Goal: Information Seeking & Learning: Check status

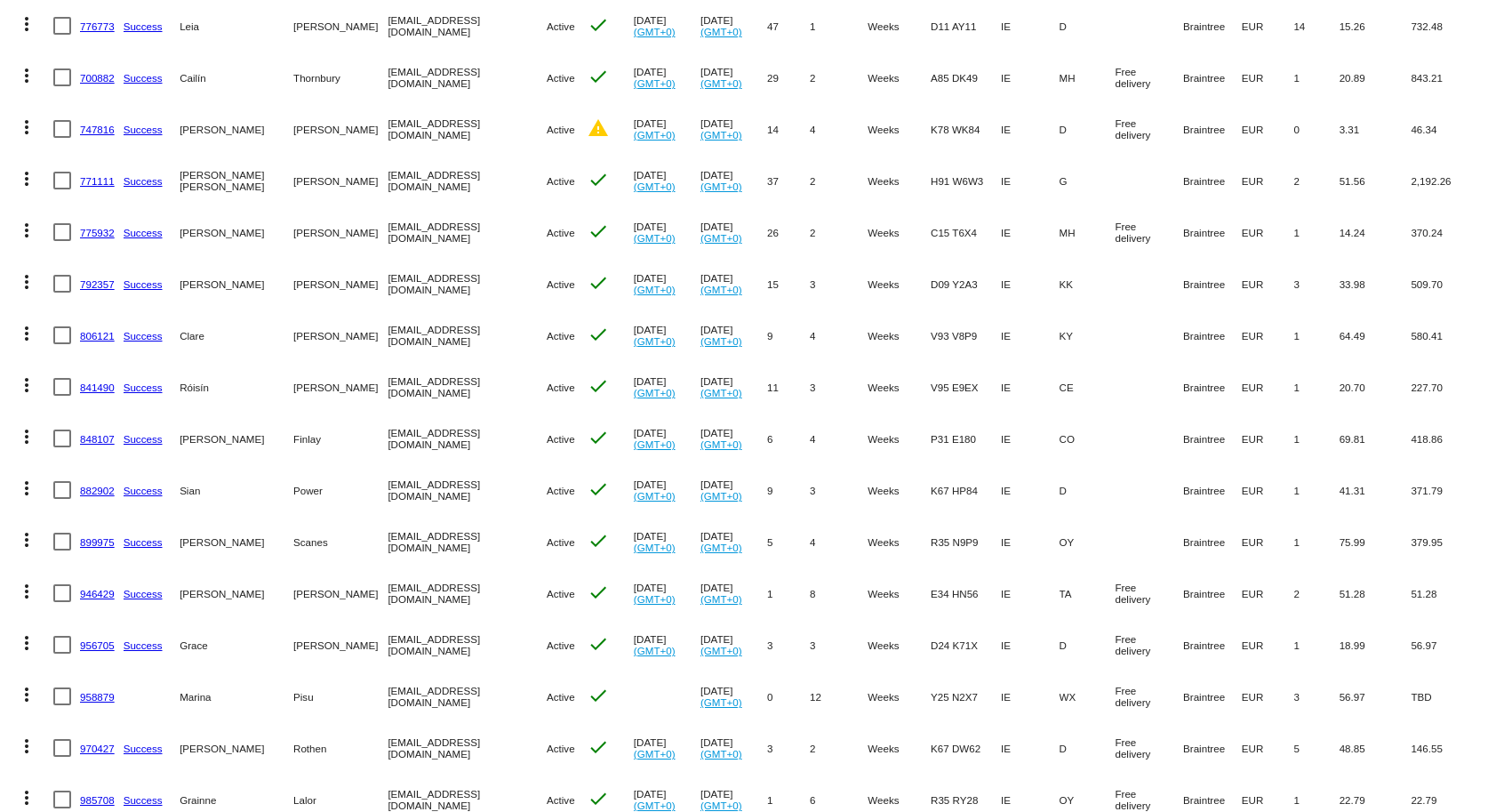
scroll to position [507, 0]
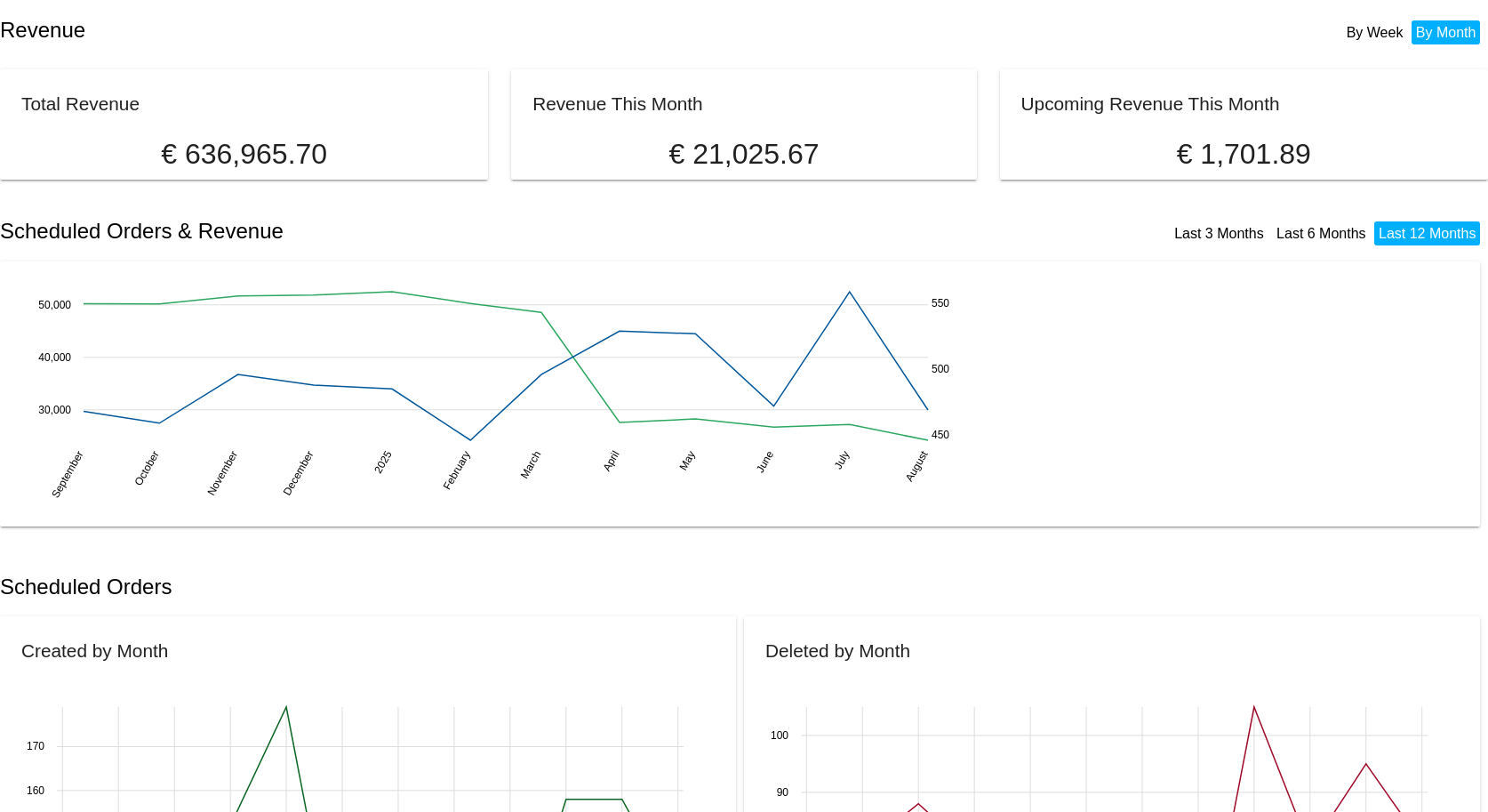
click at [1357, 31] on li "By Week" at bounding box center [1375, 33] width 66 height 24
drag, startPoint x: 806, startPoint y: 140, endPoint x: 783, endPoint y: 130, distance: 25.1
click at [805, 140] on p "€ 2,197.41" at bounding box center [744, 154] width 423 height 33
click at [759, 138] on p "€ 2,197.41" at bounding box center [744, 154] width 423 height 33
click at [1281, 232] on link "Last 6 Months" at bounding box center [1321, 233] width 90 height 15
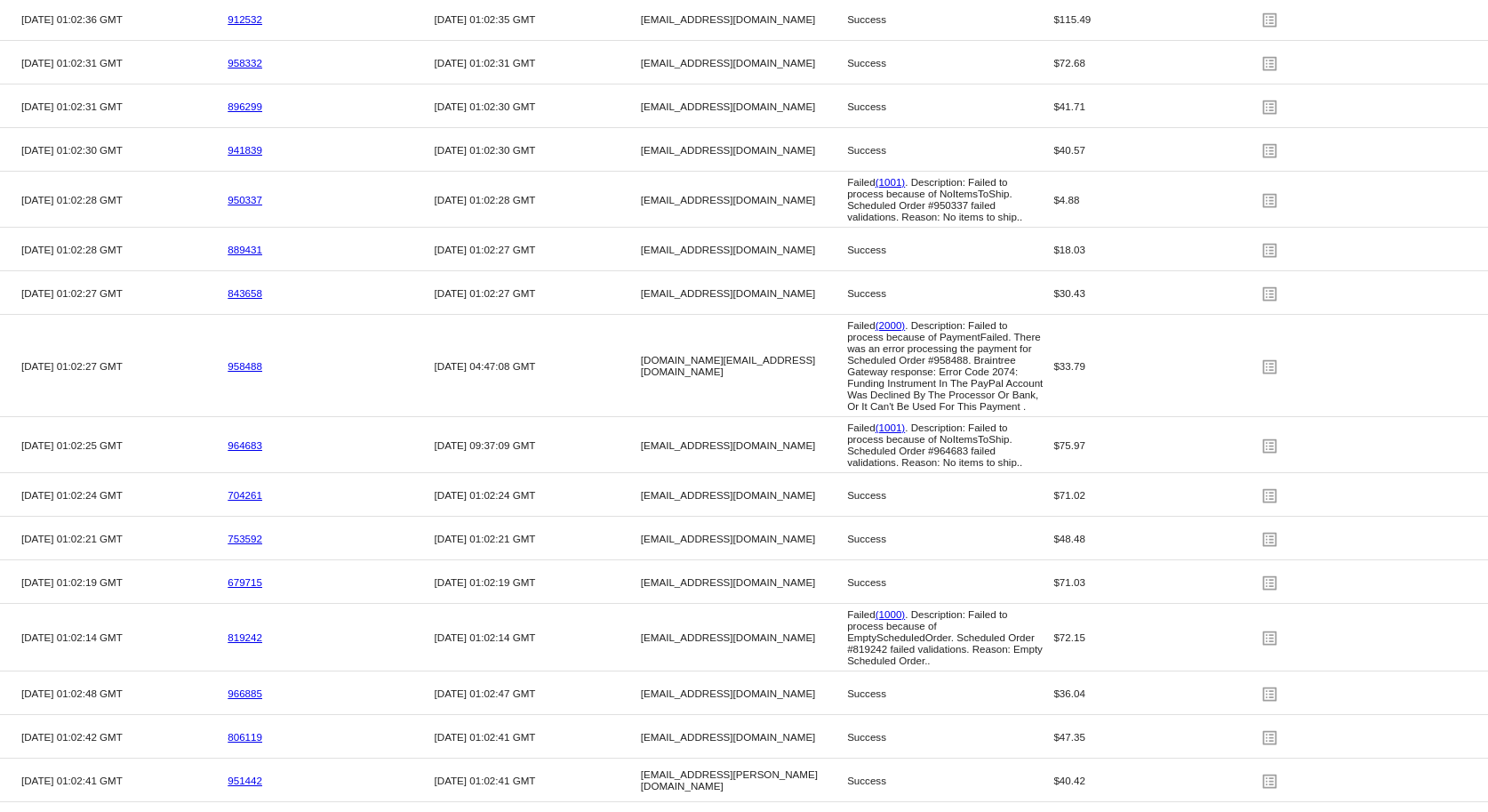
scroll to position [2579, 0]
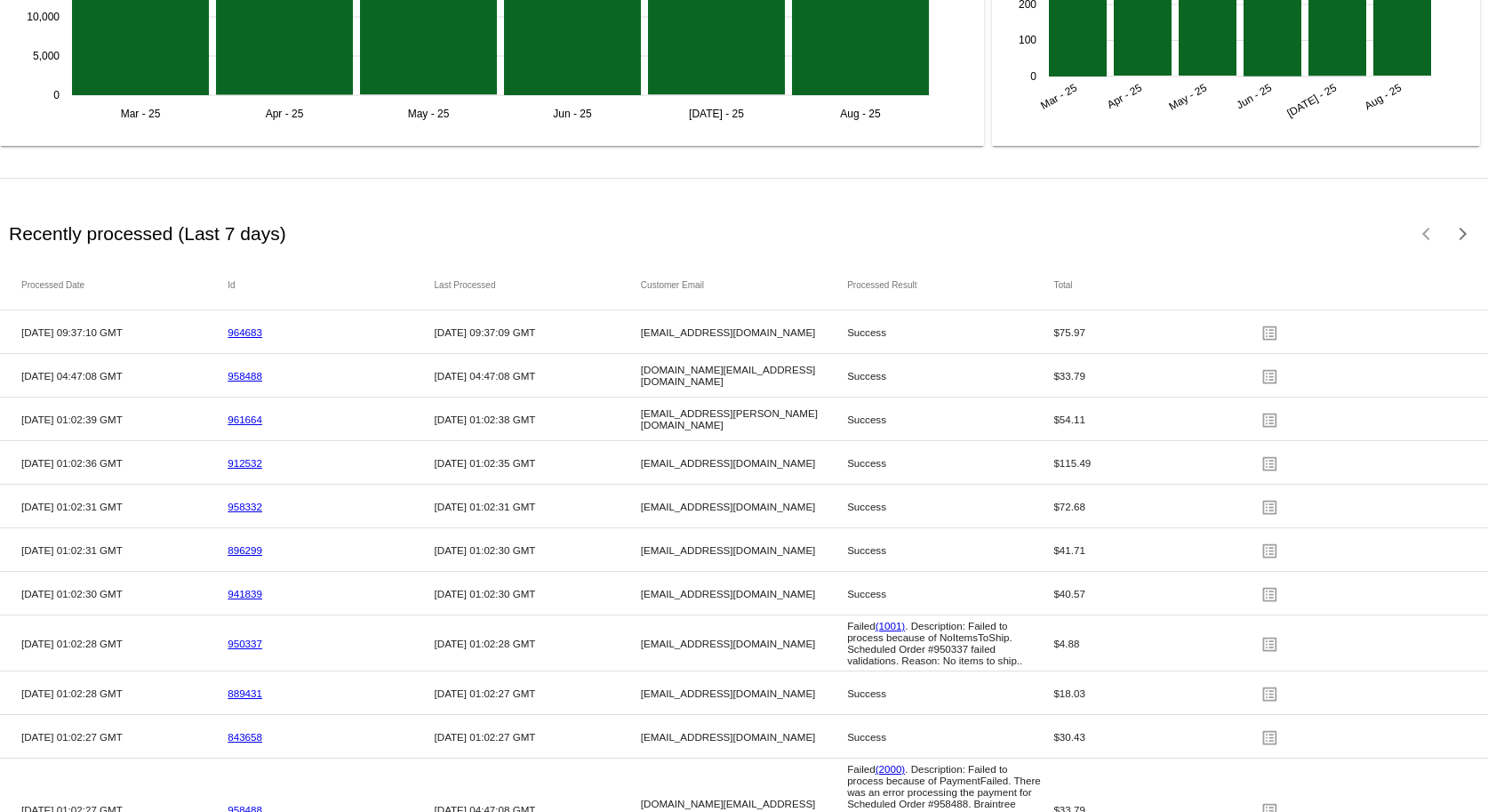
click at [142, 232] on h2 "Recently processed (Last 7 days)" at bounding box center [147, 234] width 277 height 22
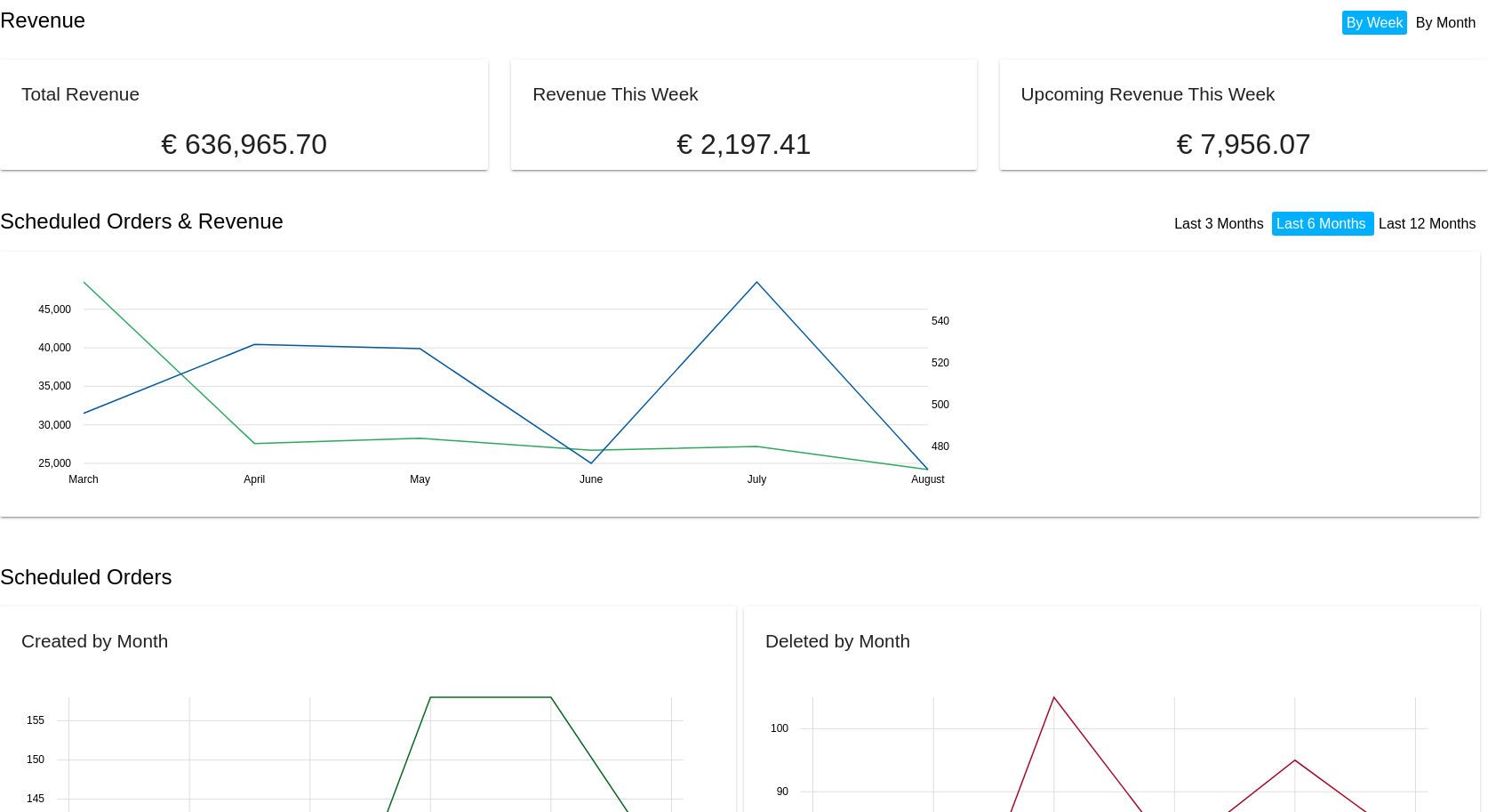
scroll to position [0, 0]
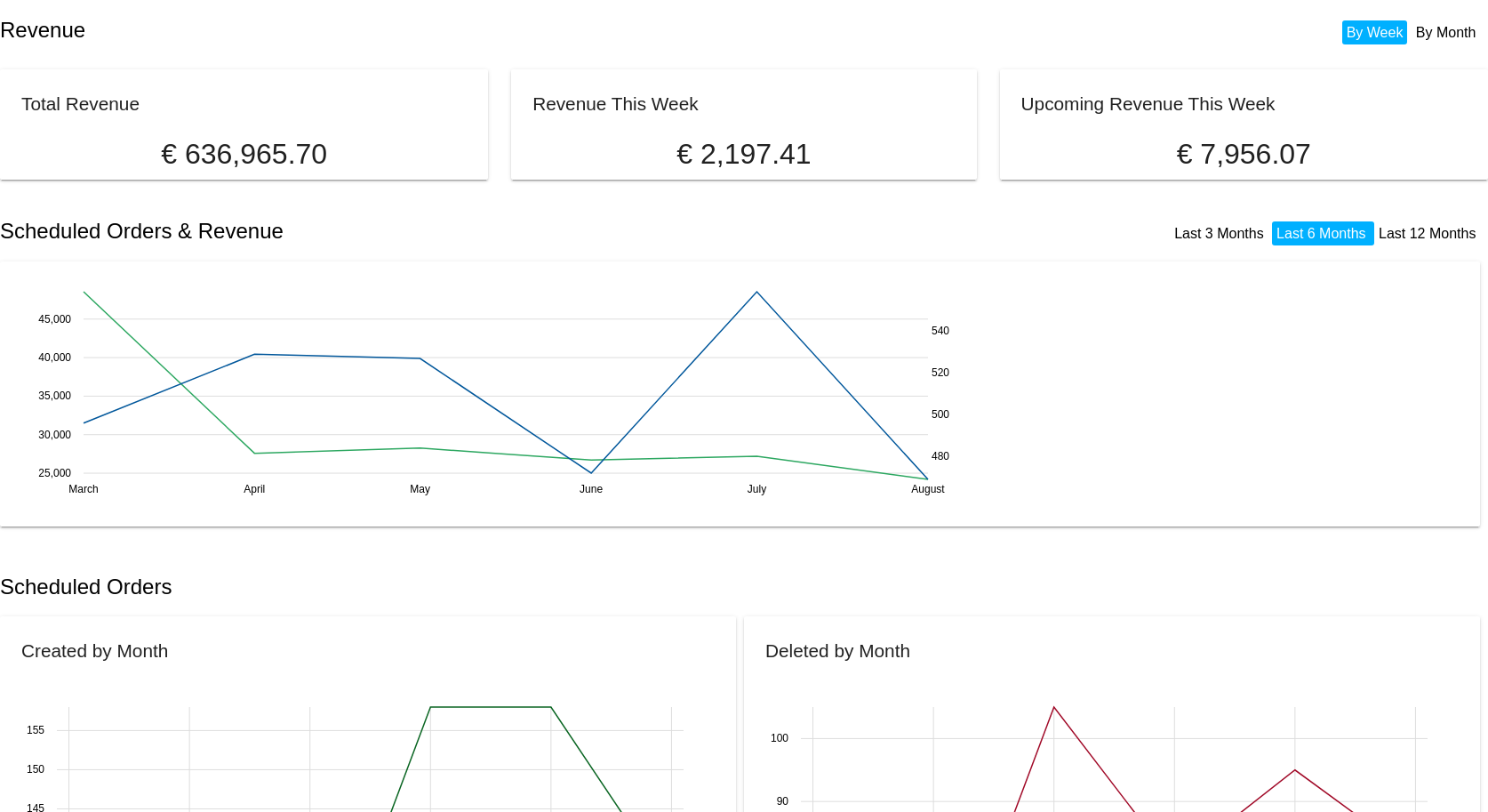
click at [1441, 36] on li "By Month" at bounding box center [1447, 33] width 69 height 24
click at [1344, 29] on li "By Week" at bounding box center [1375, 33] width 66 height 24
click at [252, 220] on h2 "Scheduled Orders & Revenue" at bounding box center [372, 231] width 744 height 25
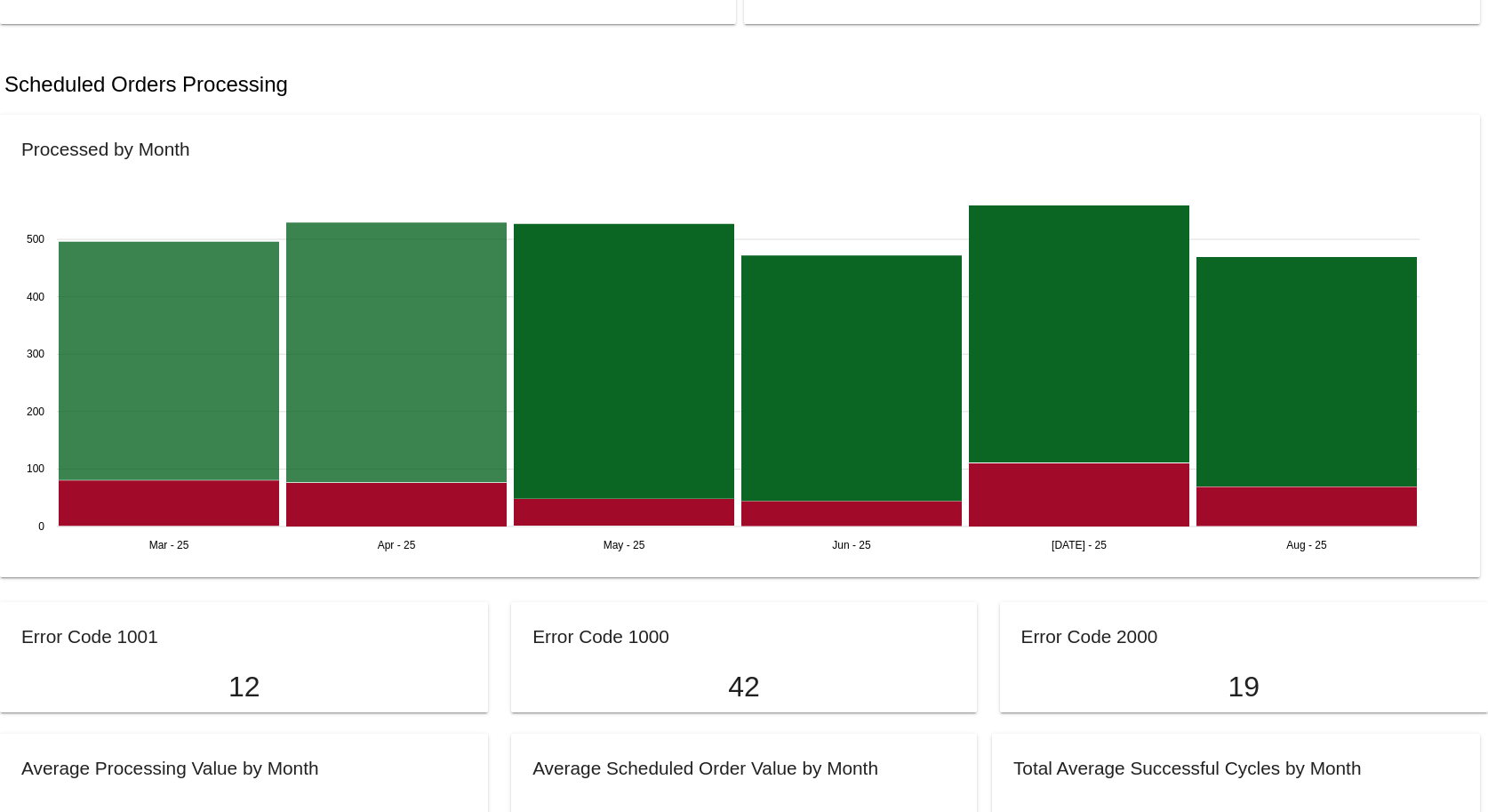
scroll to position [1222, 0]
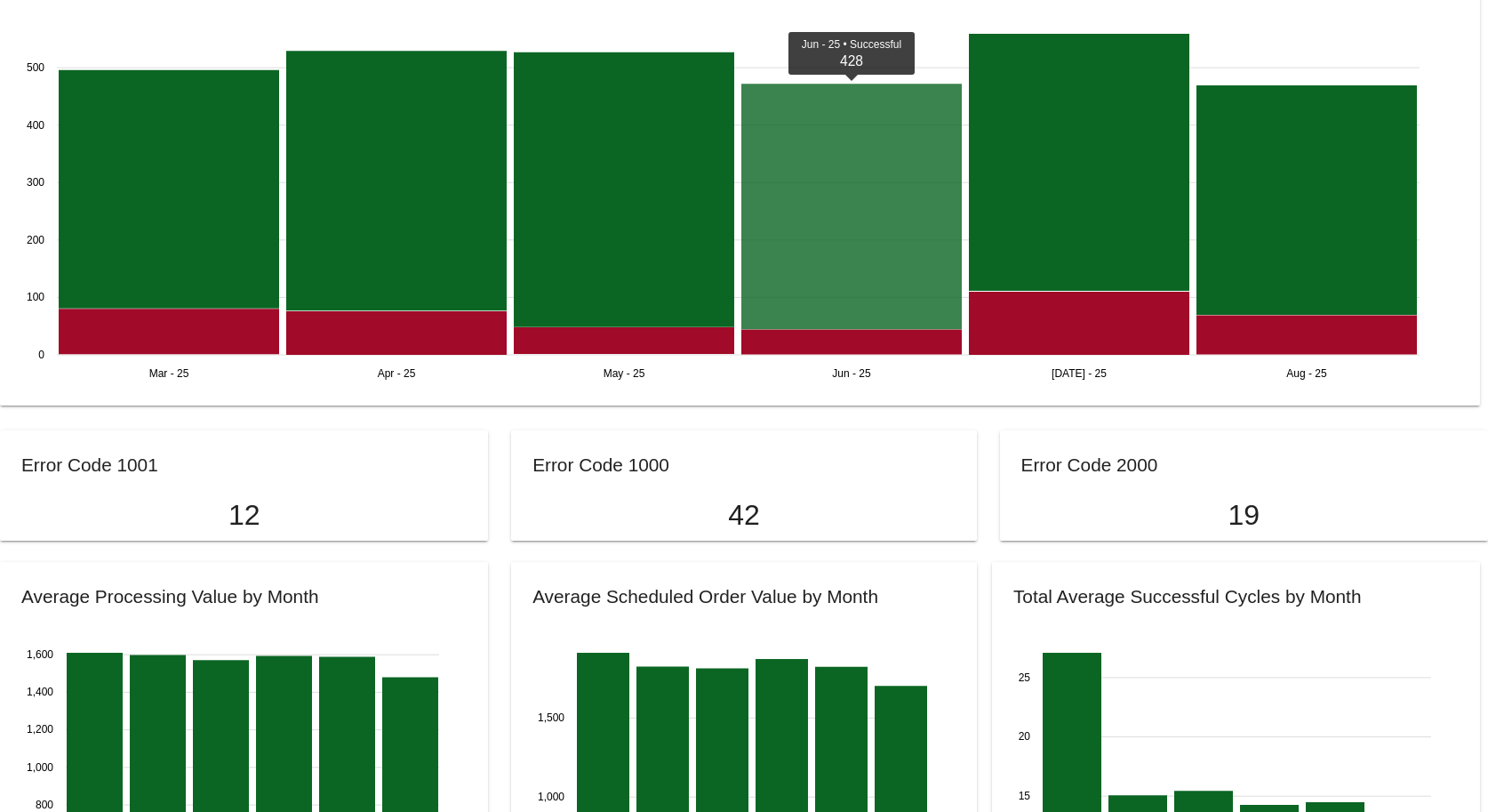
click at [850, 147] on icon at bounding box center [851, 206] width 220 height 246
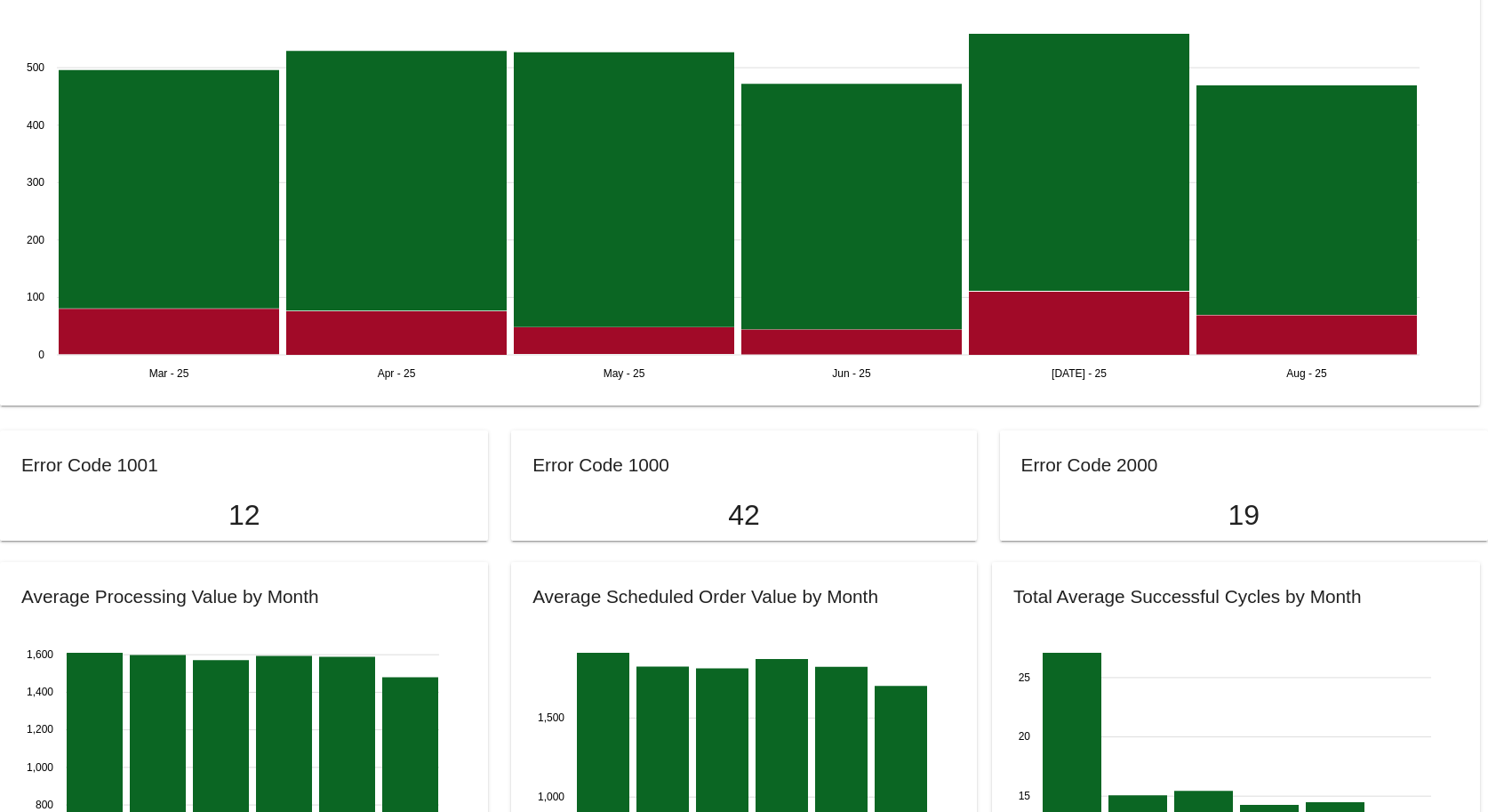
click at [857, 374] on text "Jun - 25" at bounding box center [852, 373] width 39 height 13
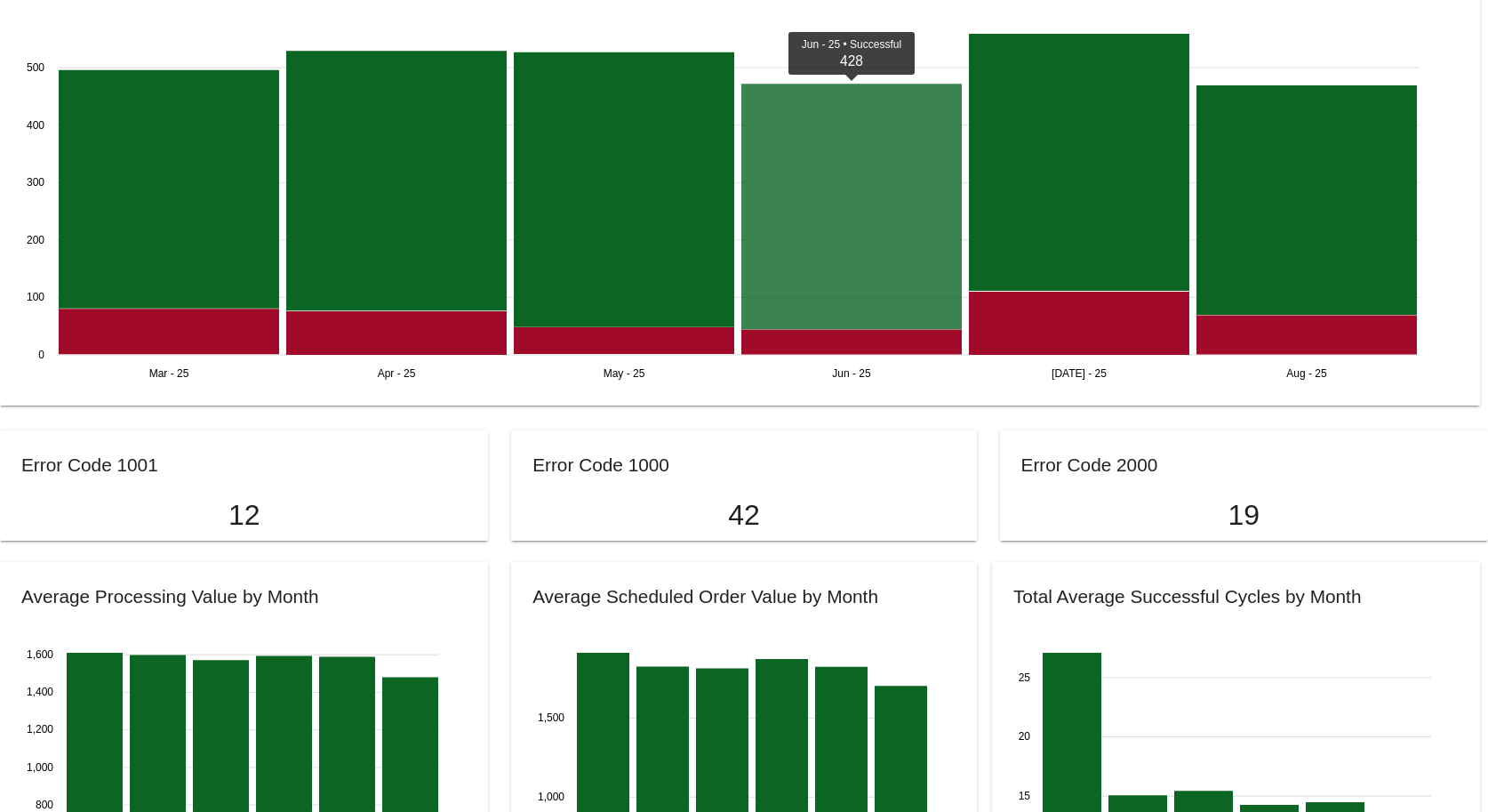
click at [864, 270] on icon at bounding box center [851, 206] width 220 height 246
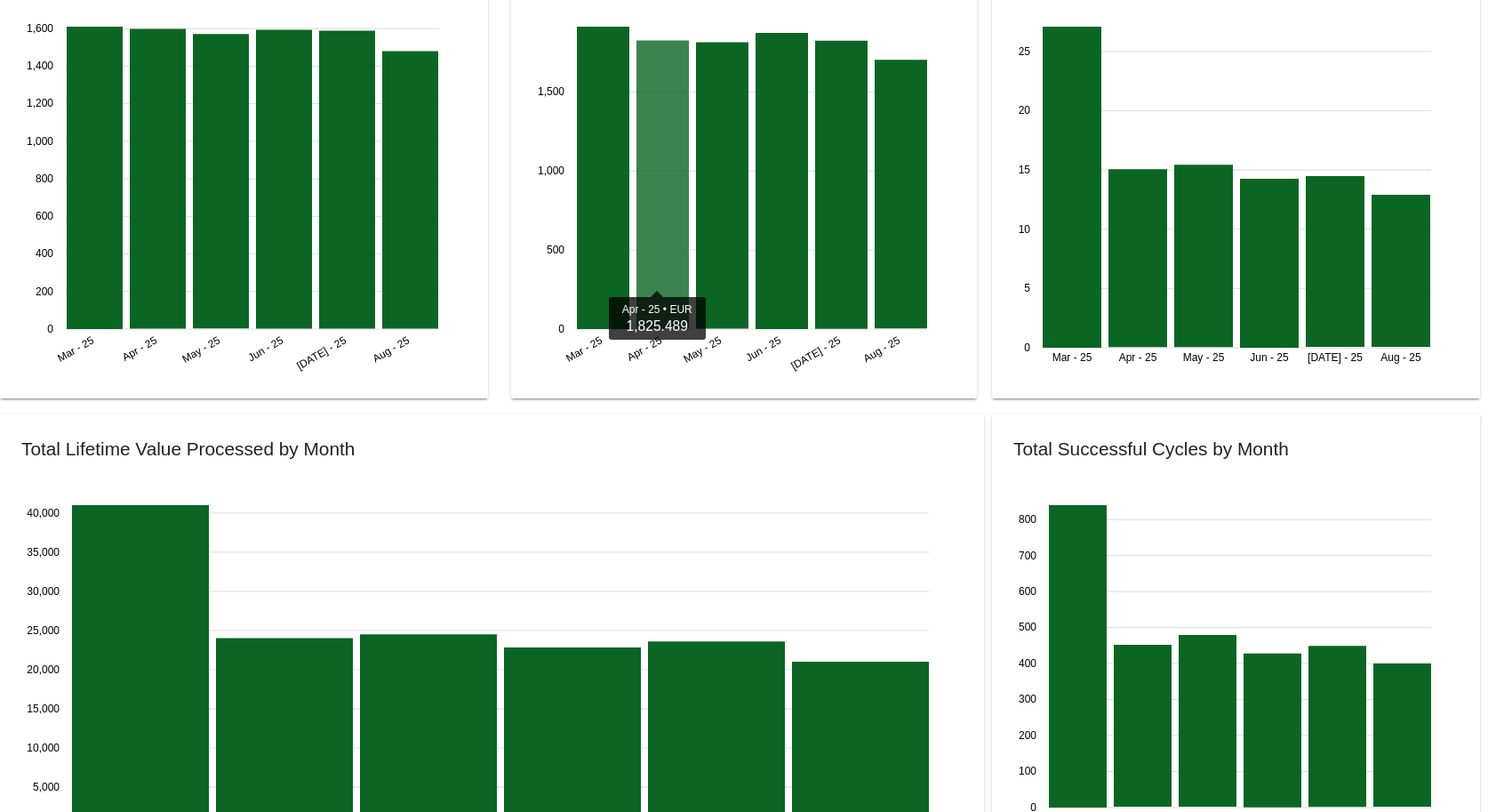
scroll to position [1778, 0]
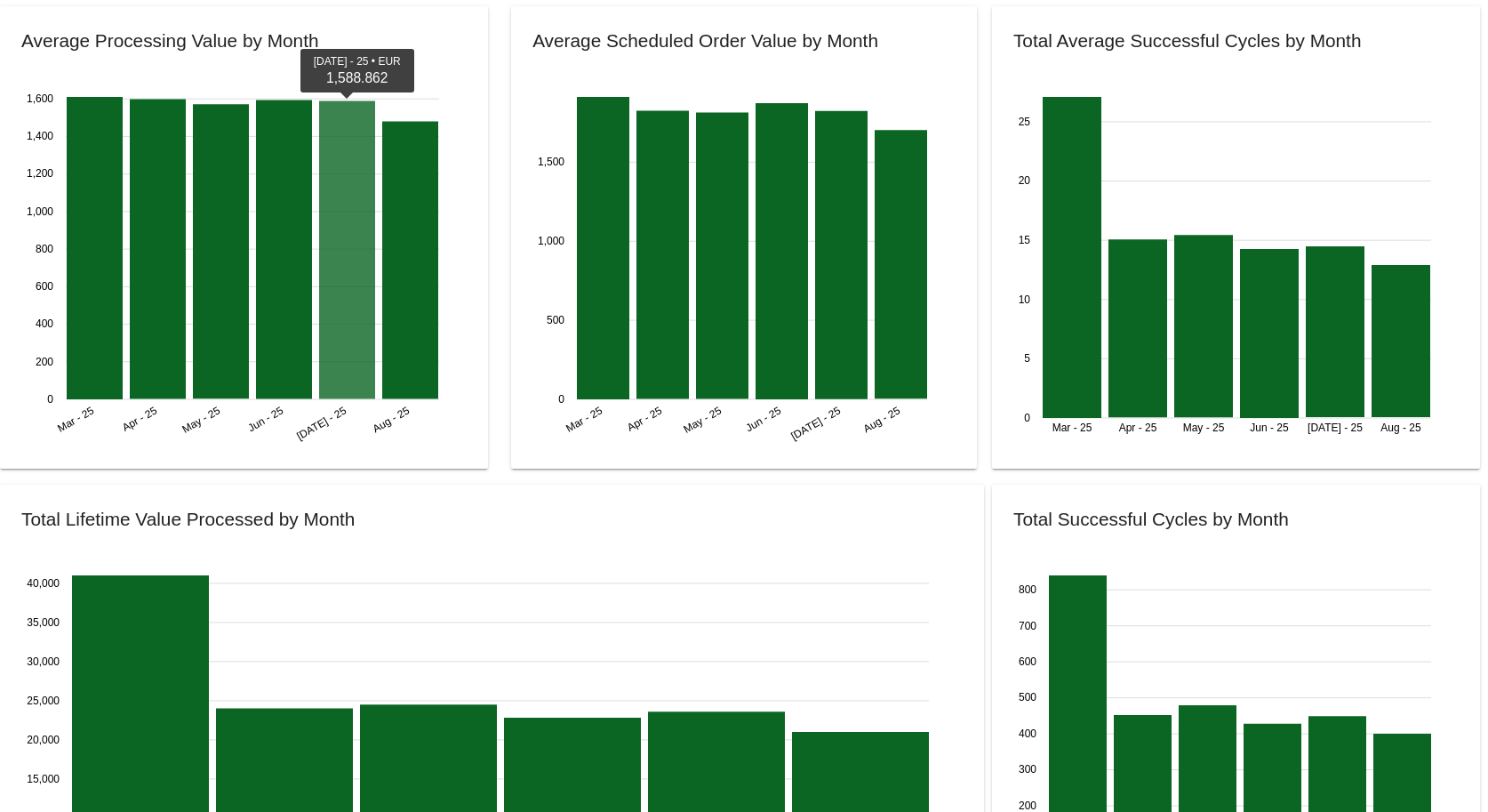
click at [343, 303] on icon at bounding box center [346, 251] width 56 height 298
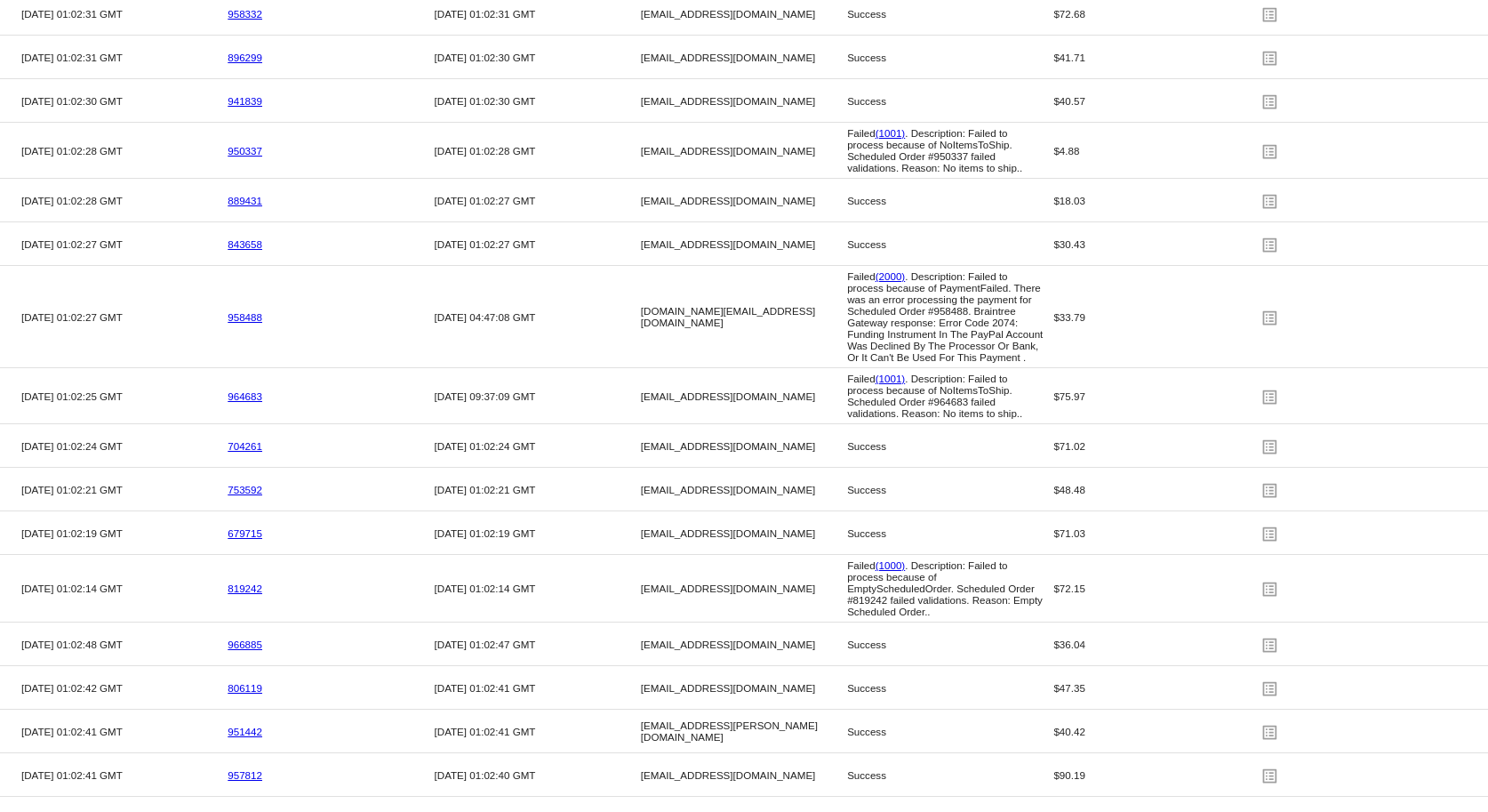
scroll to position [3135, 0]
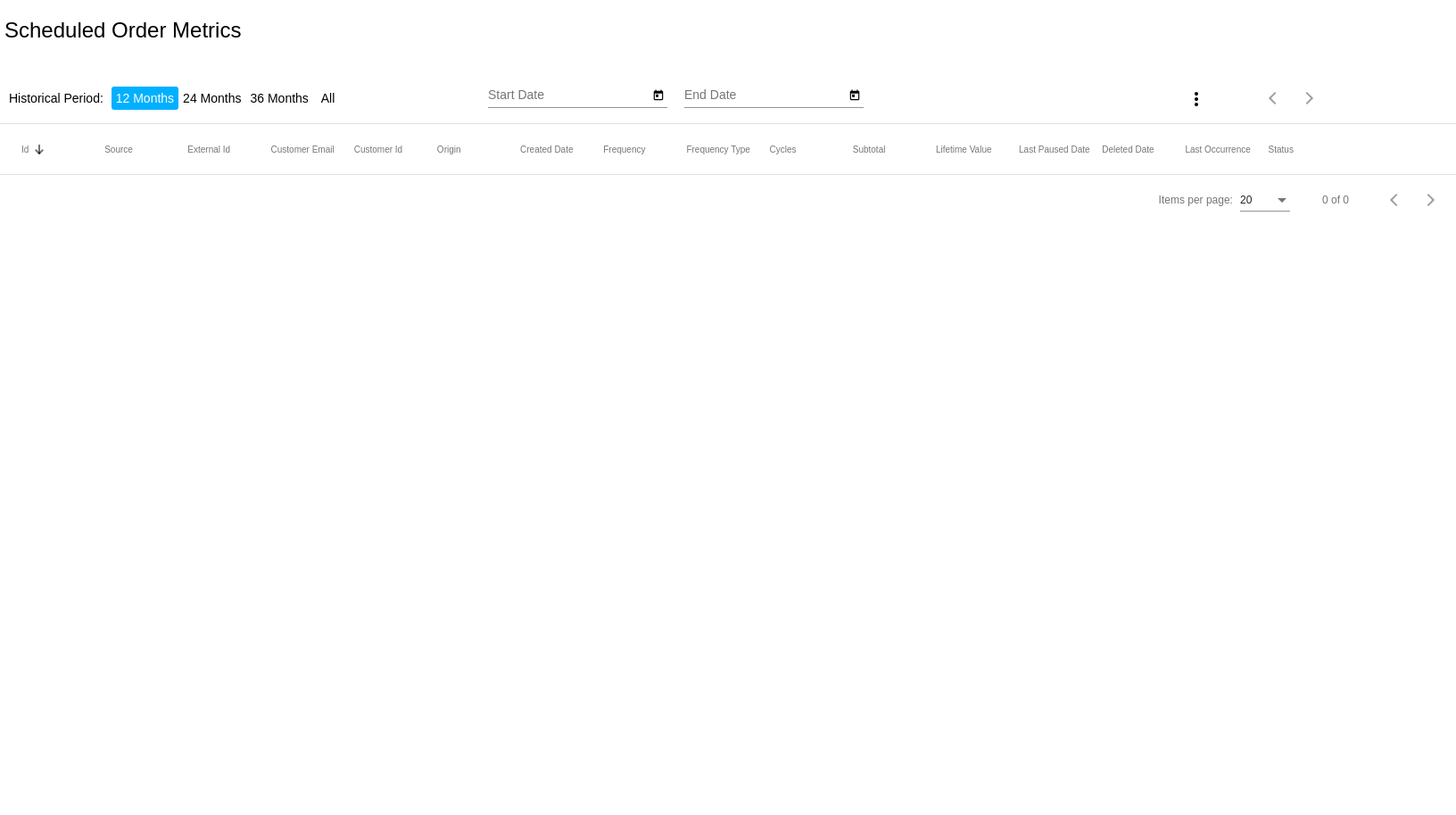
type input "8/28/2024"
type input "8/28/2025"
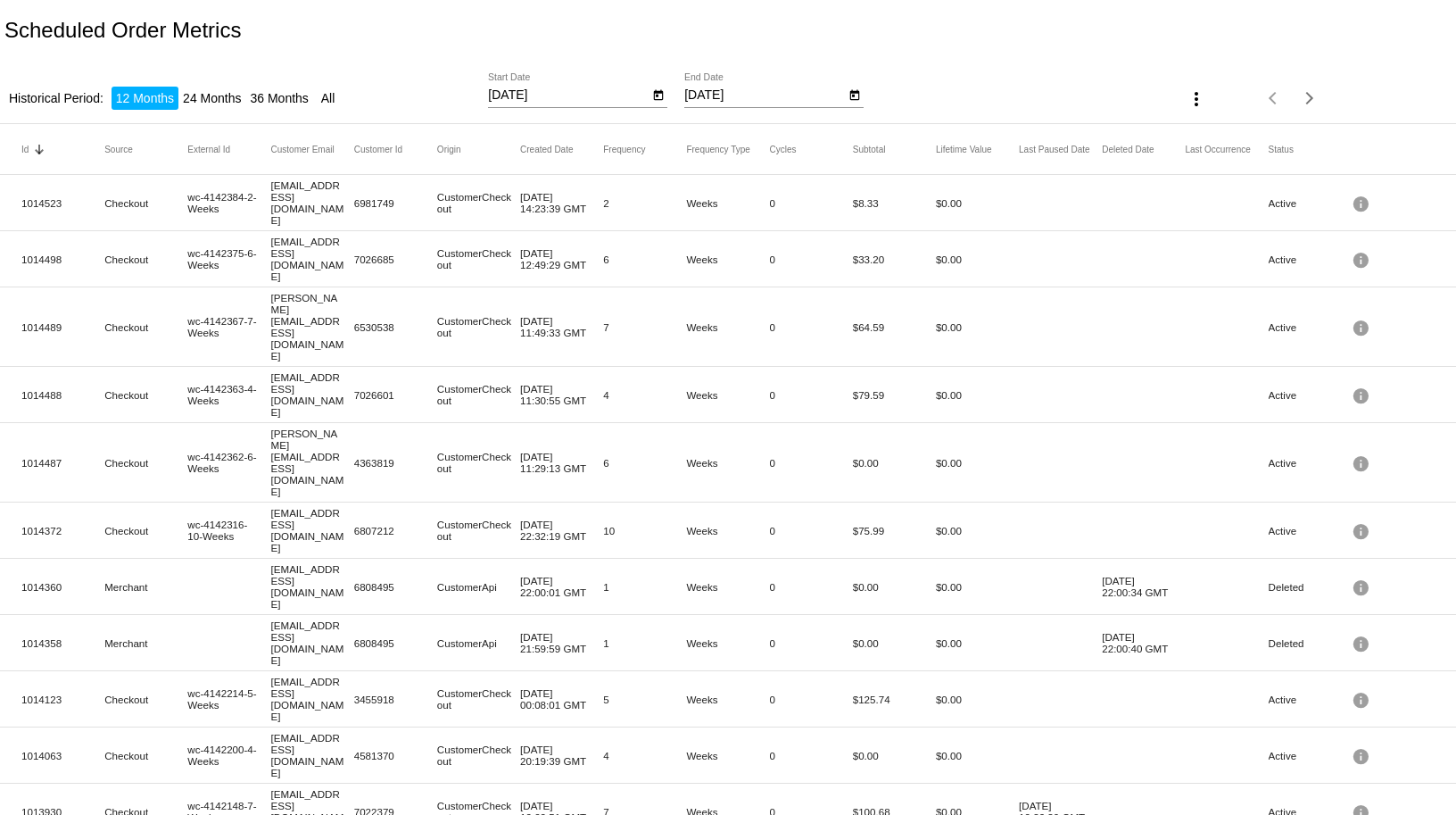
click at [574, 84] on div "8/28/2024 Start Date" at bounding box center [569, 90] width 160 height 35
click at [560, 88] on input "8/28/2024" at bounding box center [569, 95] width 160 height 14
click at [653, 88] on icon "Open calendar" at bounding box center [659, 96] width 13 height 22
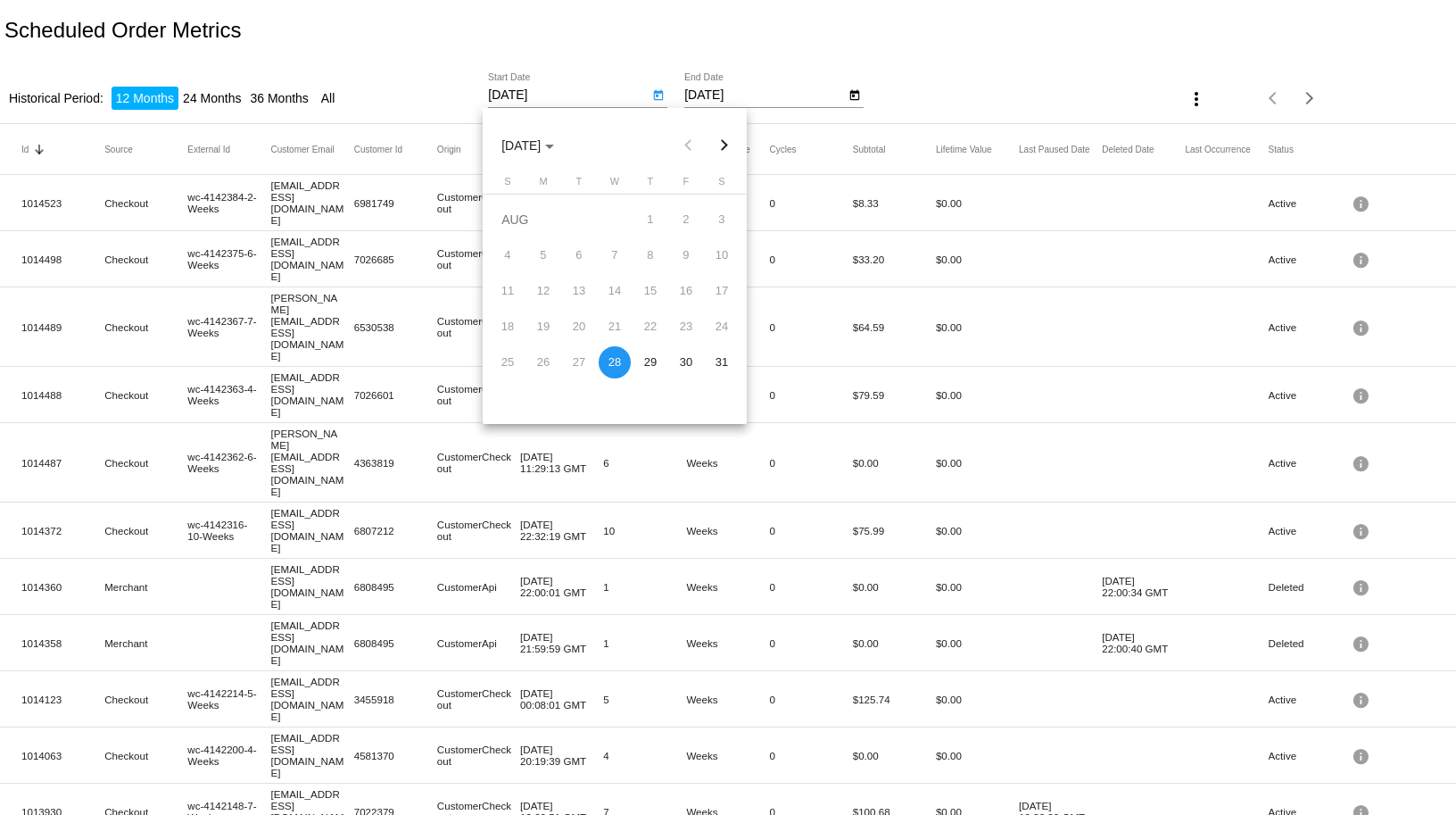
click at [504, 325] on div "18" at bounding box center [507, 327] width 32 height 32
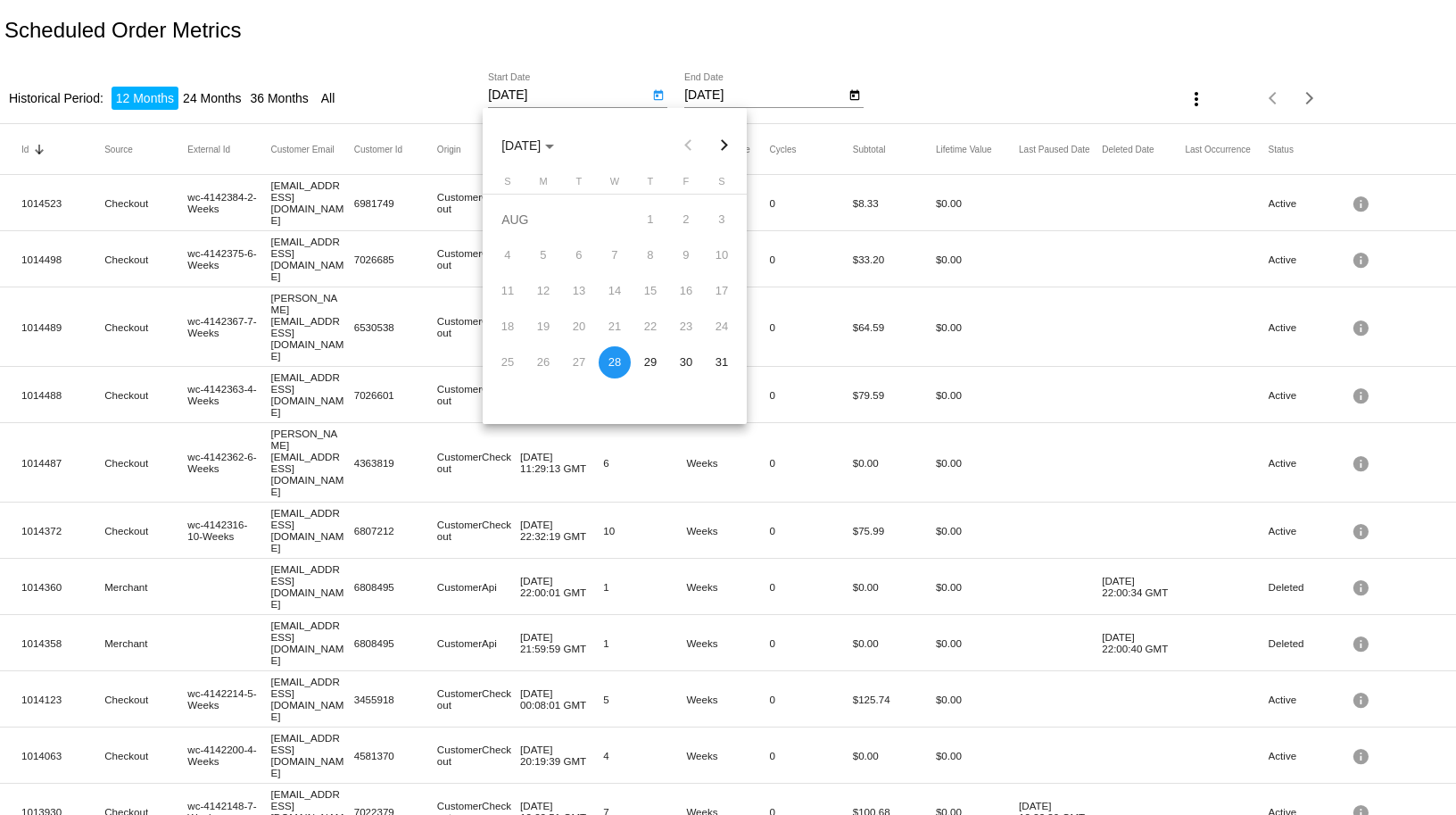
click at [504, 325] on div "18" at bounding box center [507, 327] width 32 height 32
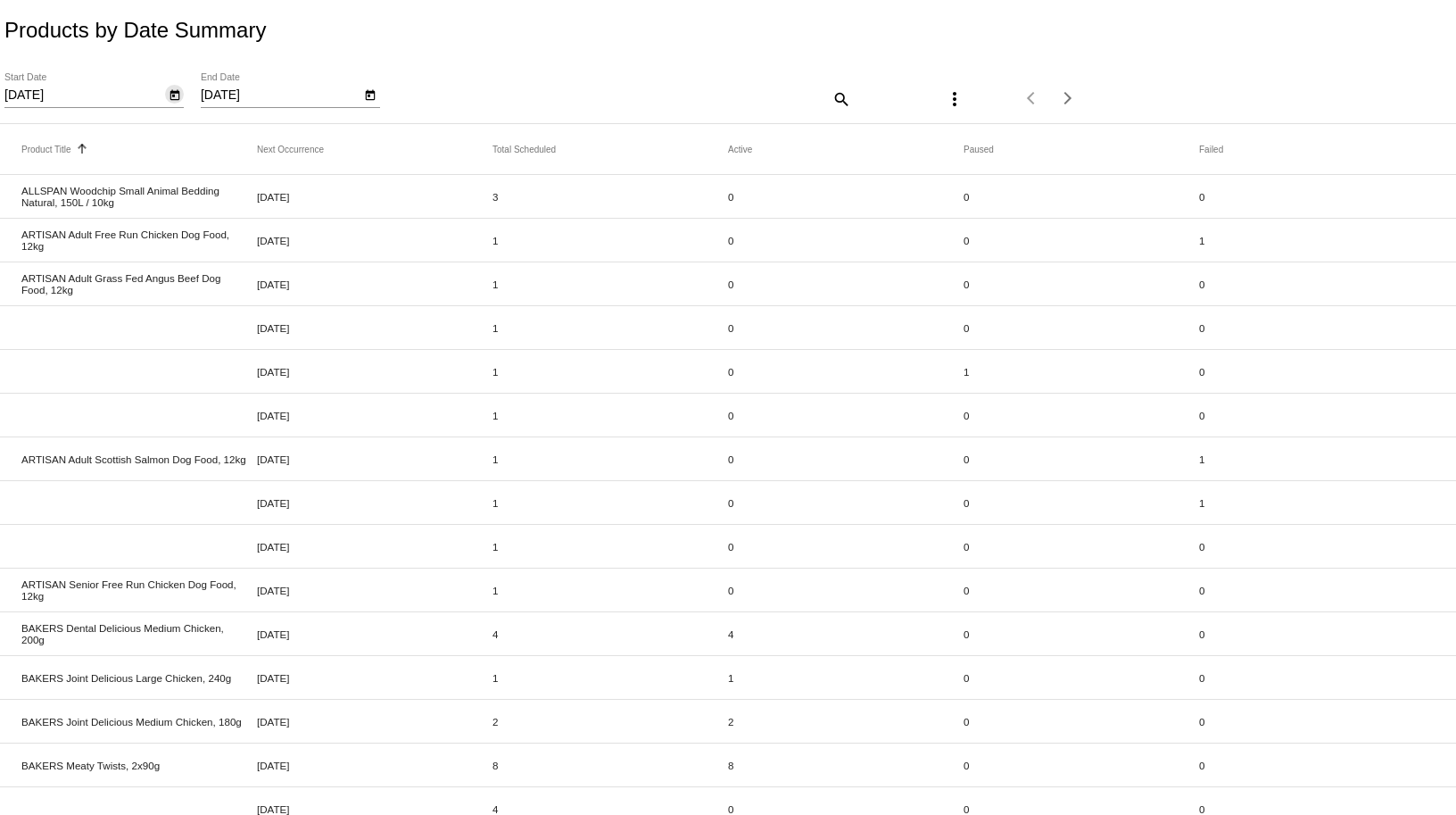
click at [174, 98] on icon "Open calendar" at bounding box center [174, 96] width 13 height 22
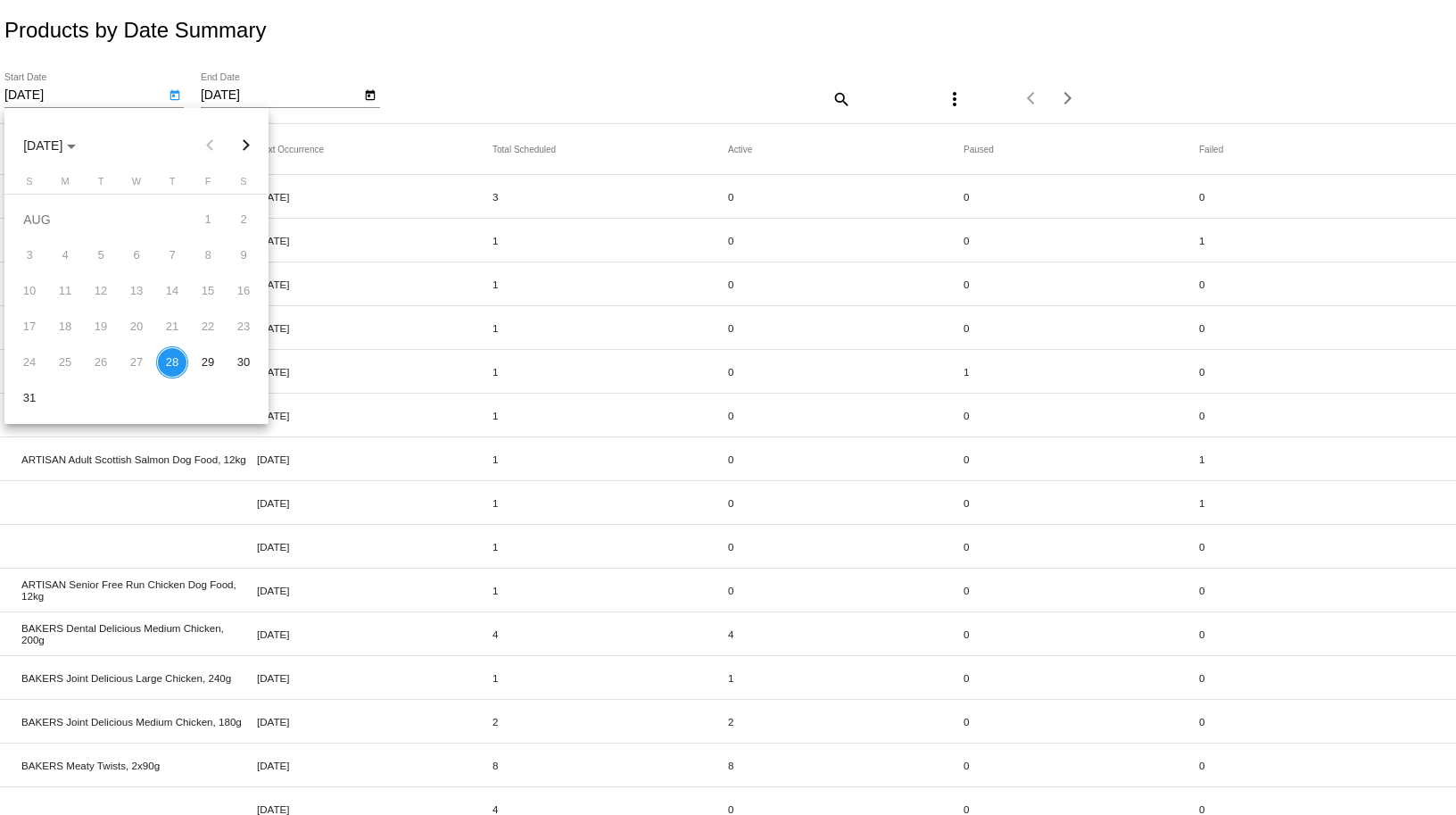
click at [98, 322] on div "19" at bounding box center [101, 327] width 32 height 32
click at [98, 323] on div "19" at bounding box center [101, 327] width 32 height 32
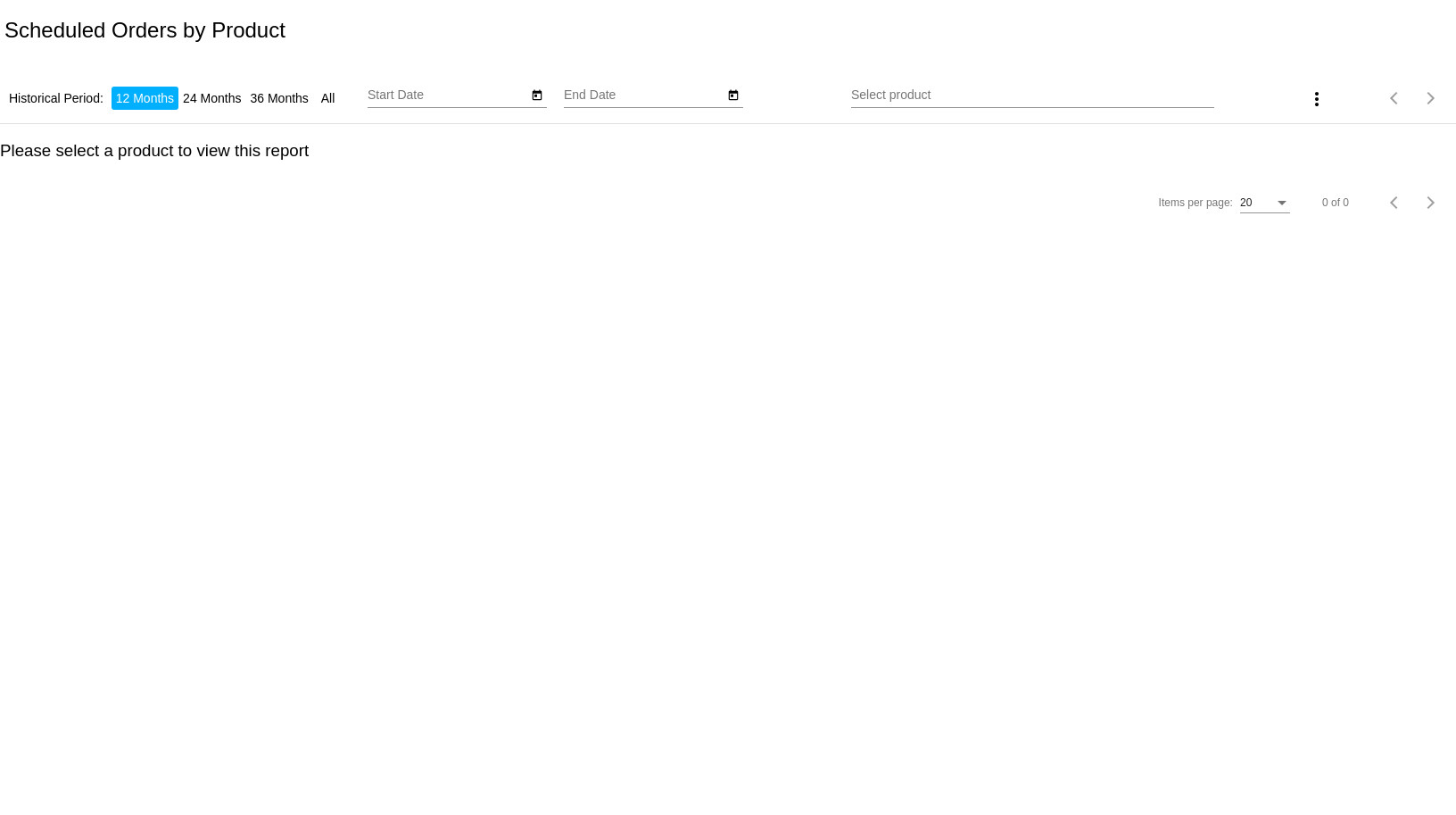
type input "[DATE]"
click at [534, 94] on icon "Open calendar" at bounding box center [538, 95] width 10 height 11
click at [708, 14] on div at bounding box center [728, 407] width 1456 height 815
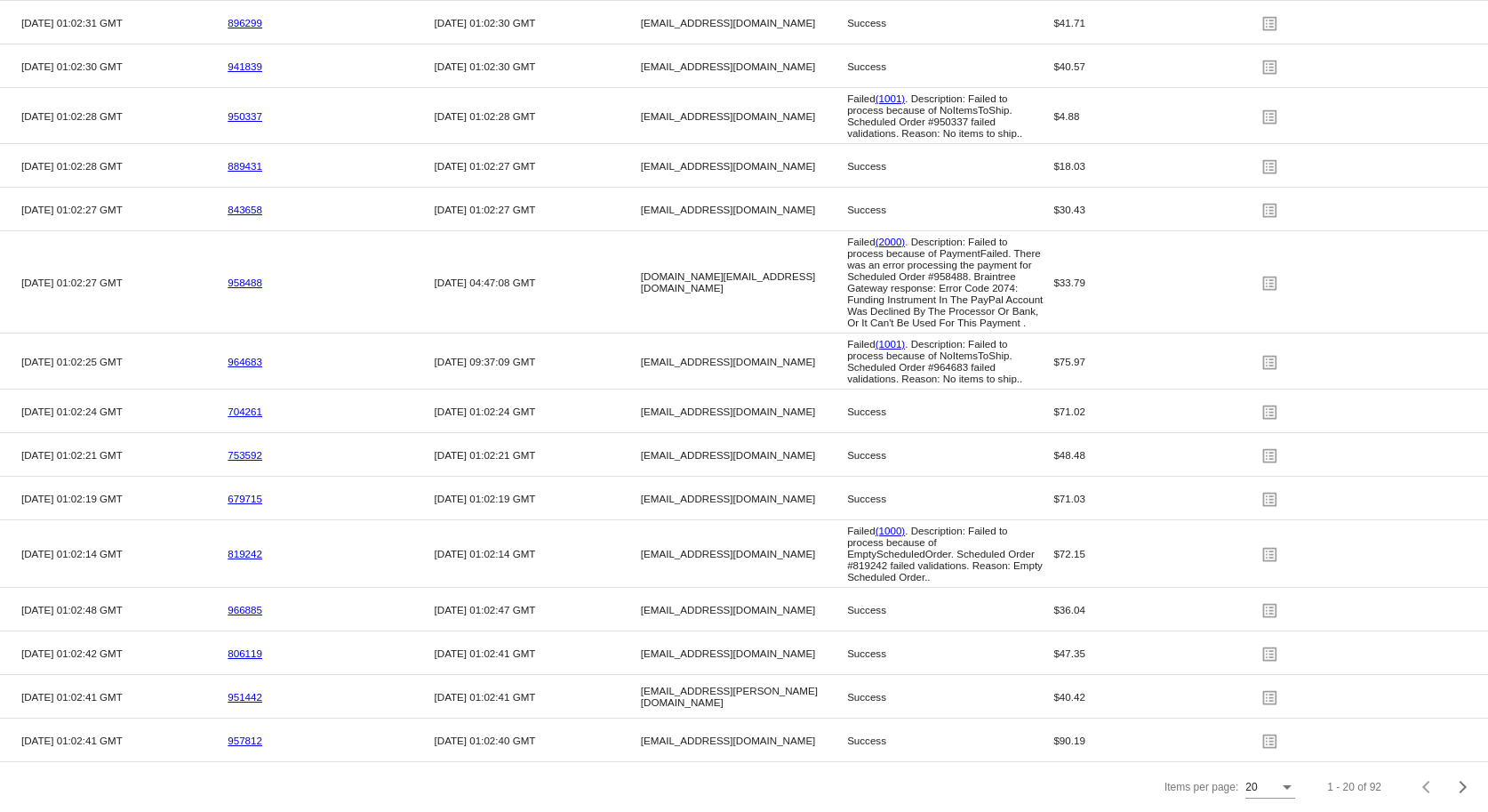
scroll to position [3135, 0]
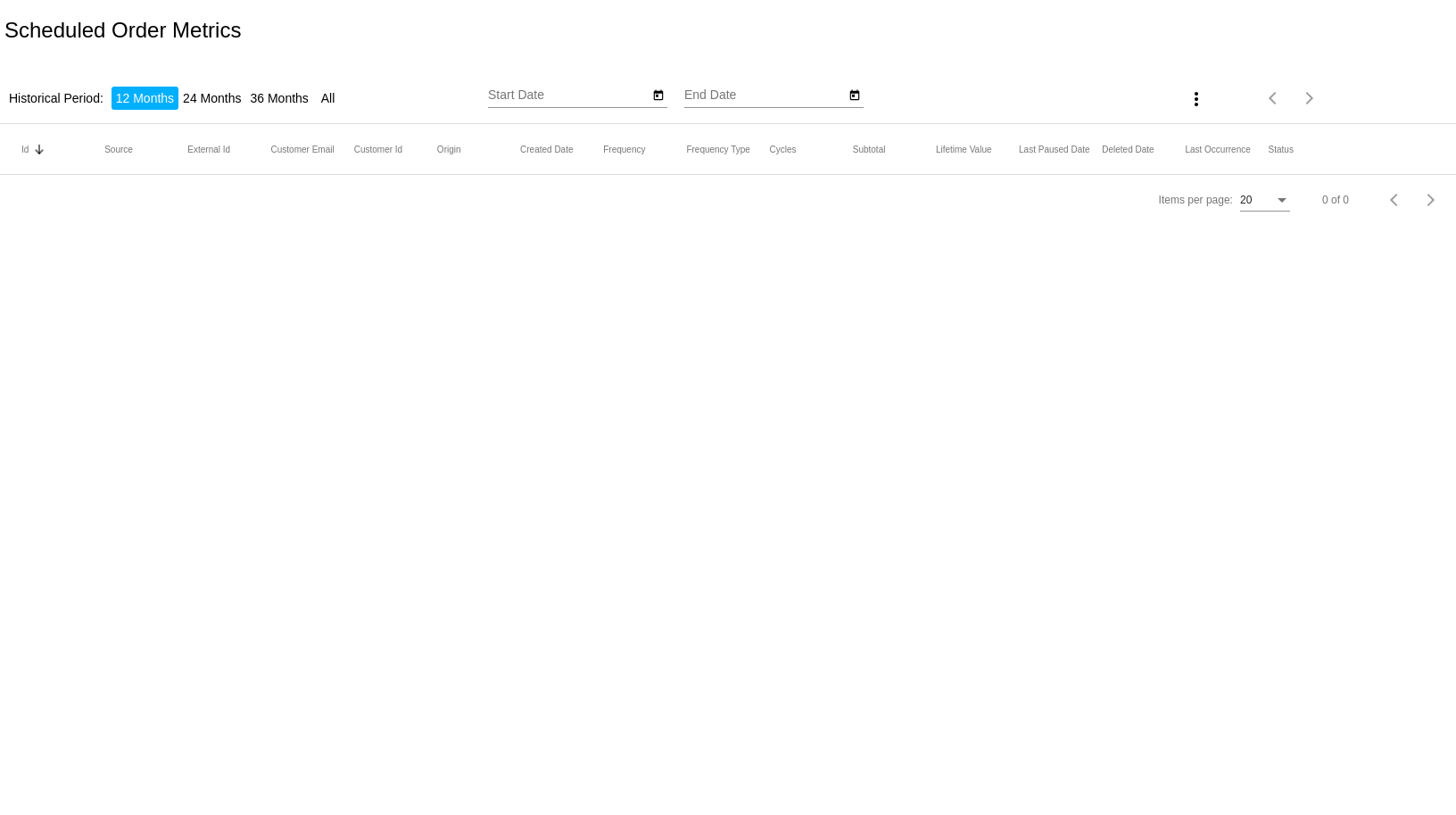
type input "[DATE]"
type input "8/28/2025"
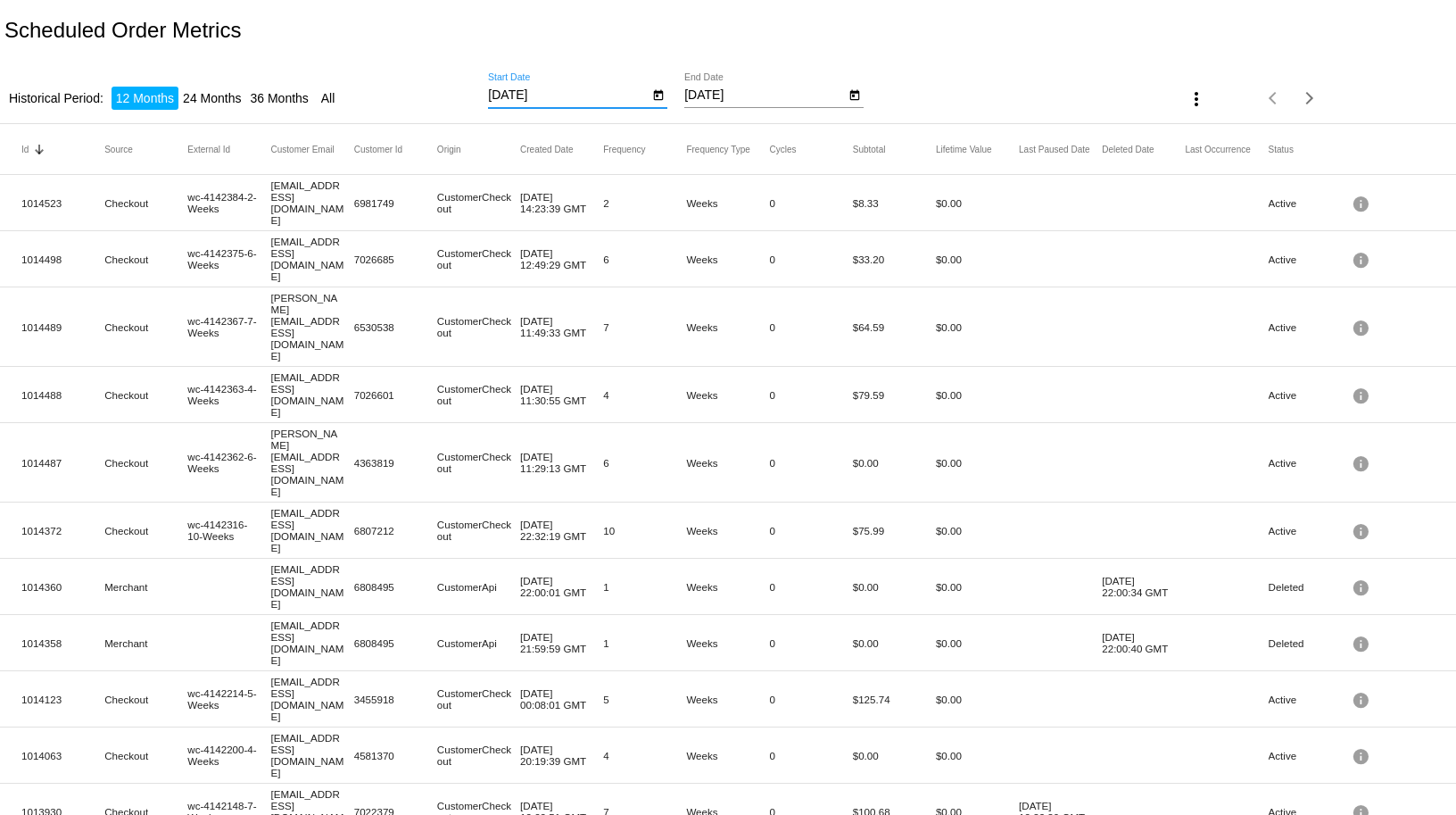
click at [577, 94] on input "8/28/2024" at bounding box center [569, 95] width 160 height 14
click at [50, 104] on li "Historical Period:" at bounding box center [56, 97] width 104 height 23
click at [504, 93] on input "8/28/2024" at bounding box center [569, 95] width 160 height 14
click at [653, 103] on icon "Open calendar" at bounding box center [659, 96] width 13 height 22
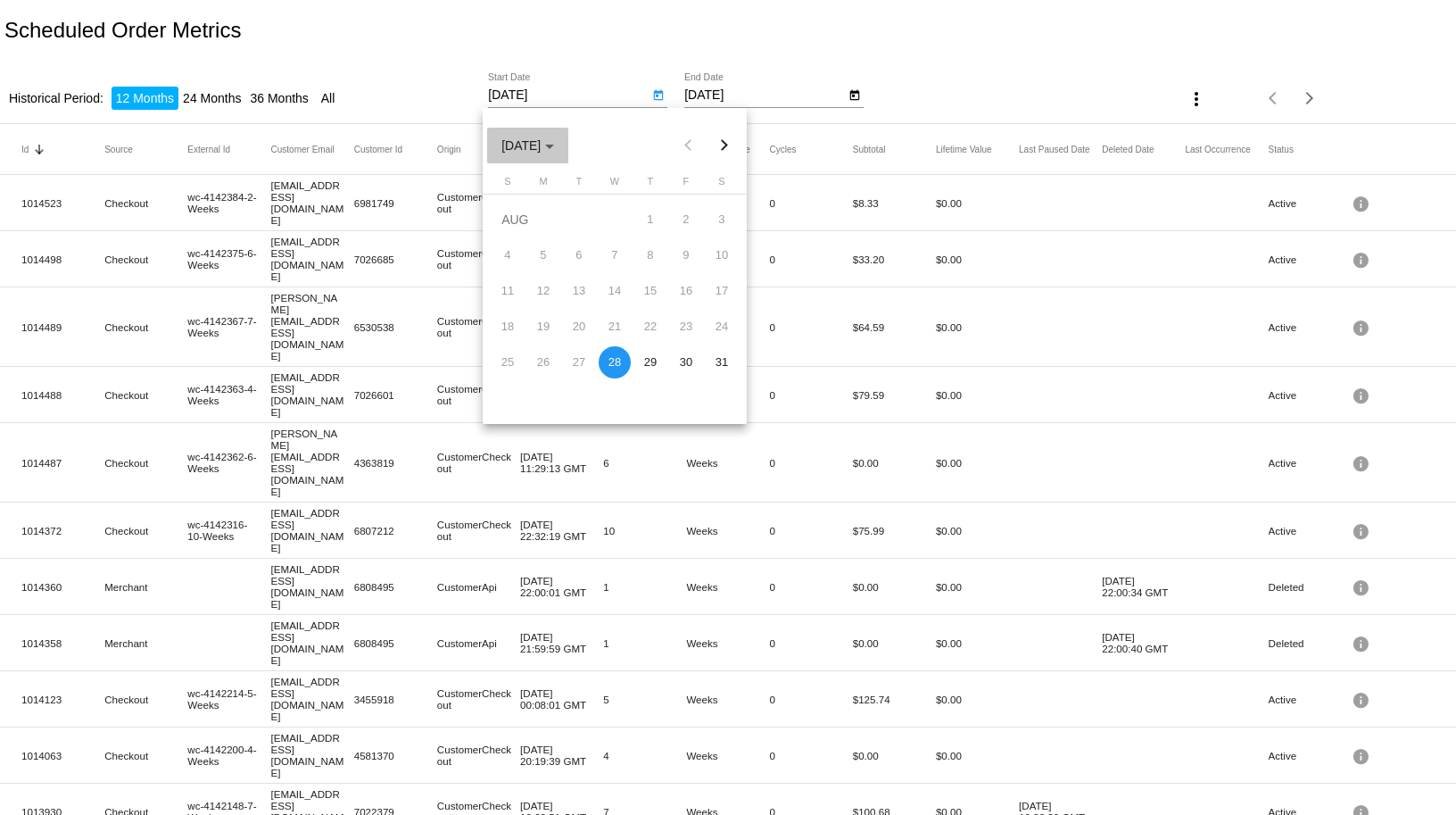
click at [555, 149] on span "AUG 2024" at bounding box center [527, 146] width 52 height 14
click at [589, 283] on div "2025" at bounding box center [582, 272] width 56 height 32
click at [707, 272] on div "AUG" at bounding box center [708, 272] width 56 height 32
click at [547, 328] on div "18" at bounding box center [543, 327] width 32 height 32
type input "8/18/2025"
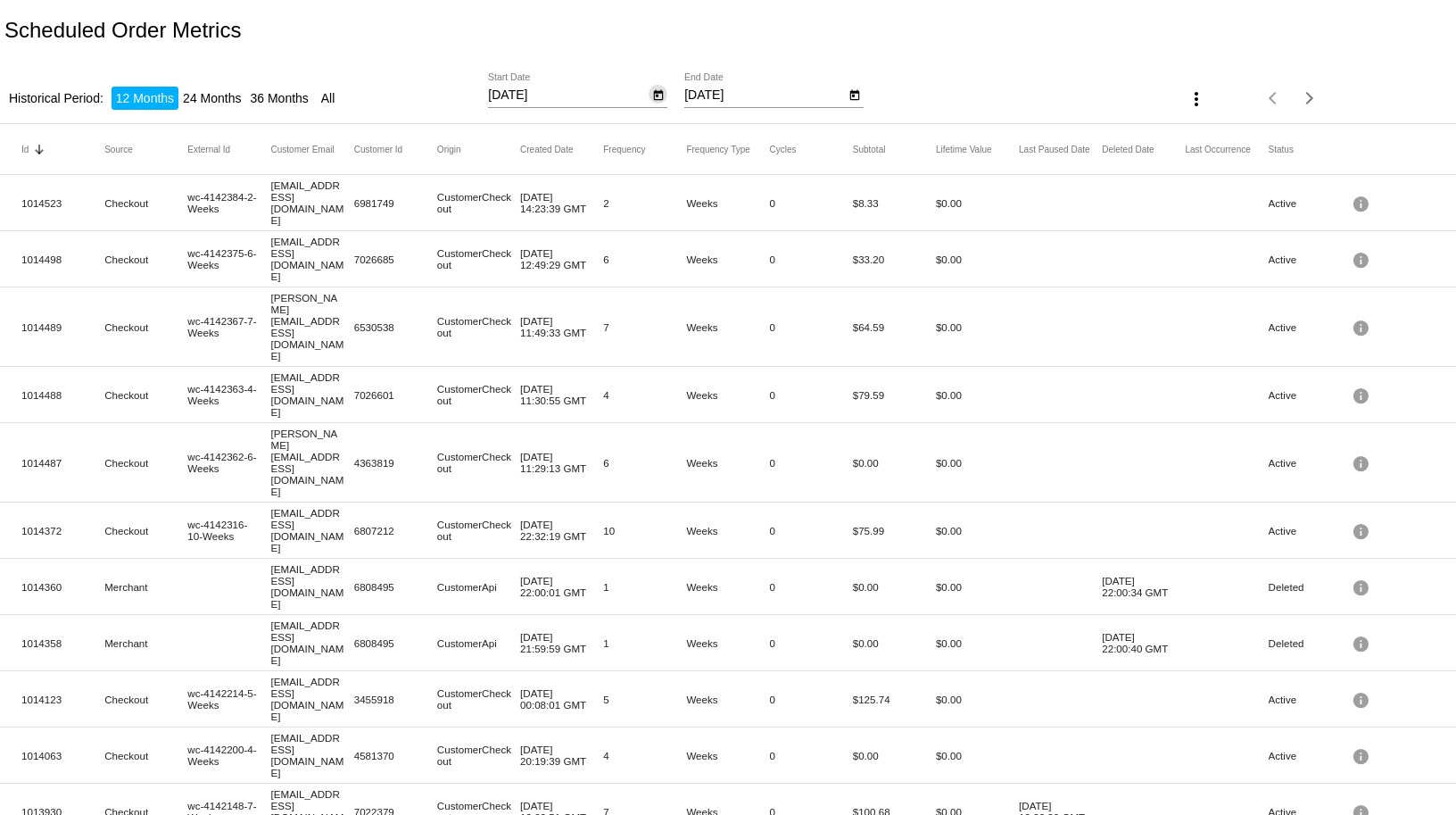
click at [731, 88] on input "8/28/2025" at bounding box center [765, 95] width 160 height 14
click at [850, 97] on icon "Open calendar" at bounding box center [855, 96] width 13 height 22
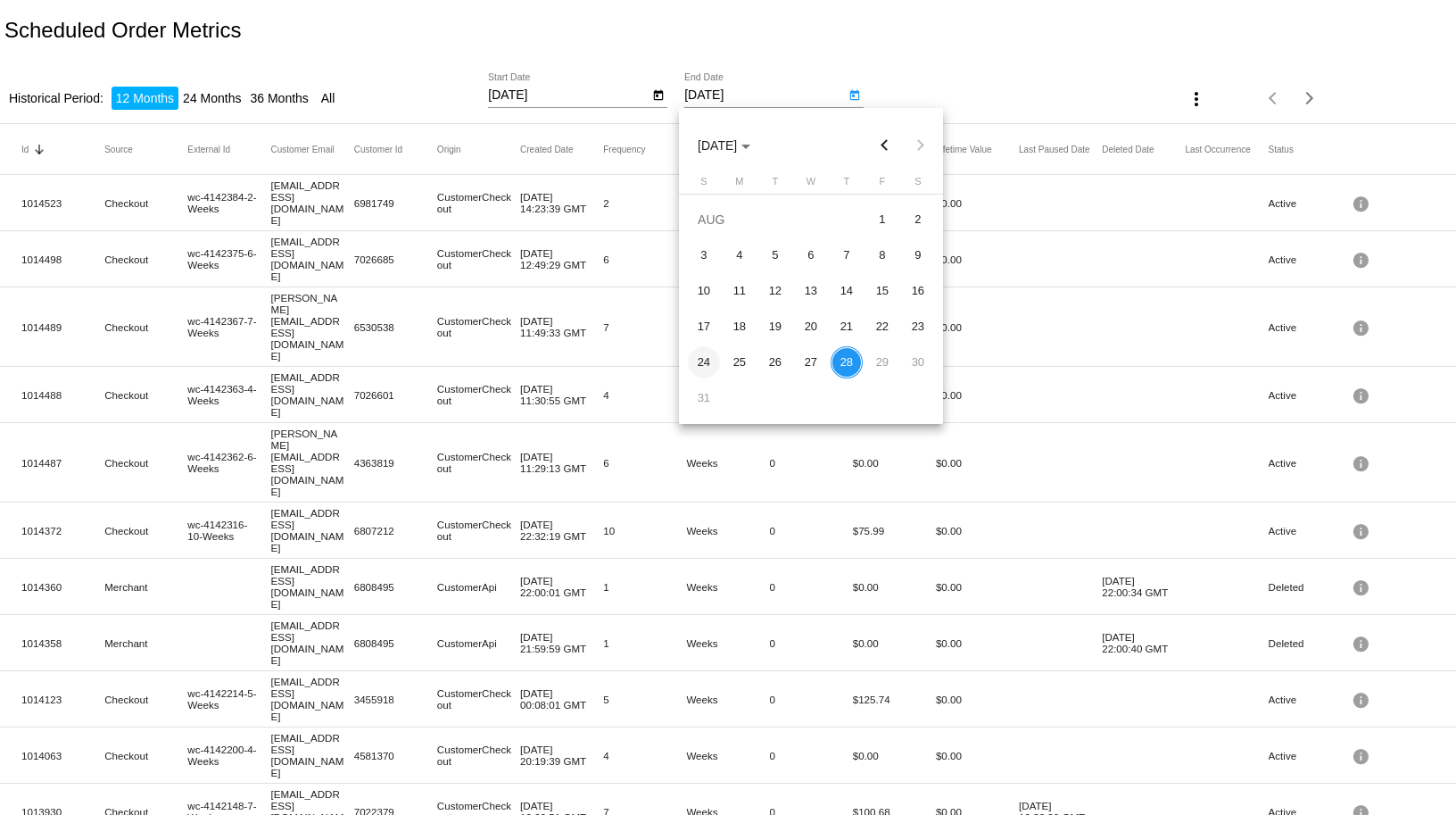
click at [708, 356] on div "24" at bounding box center [704, 362] width 32 height 32
type input "8/24/2025"
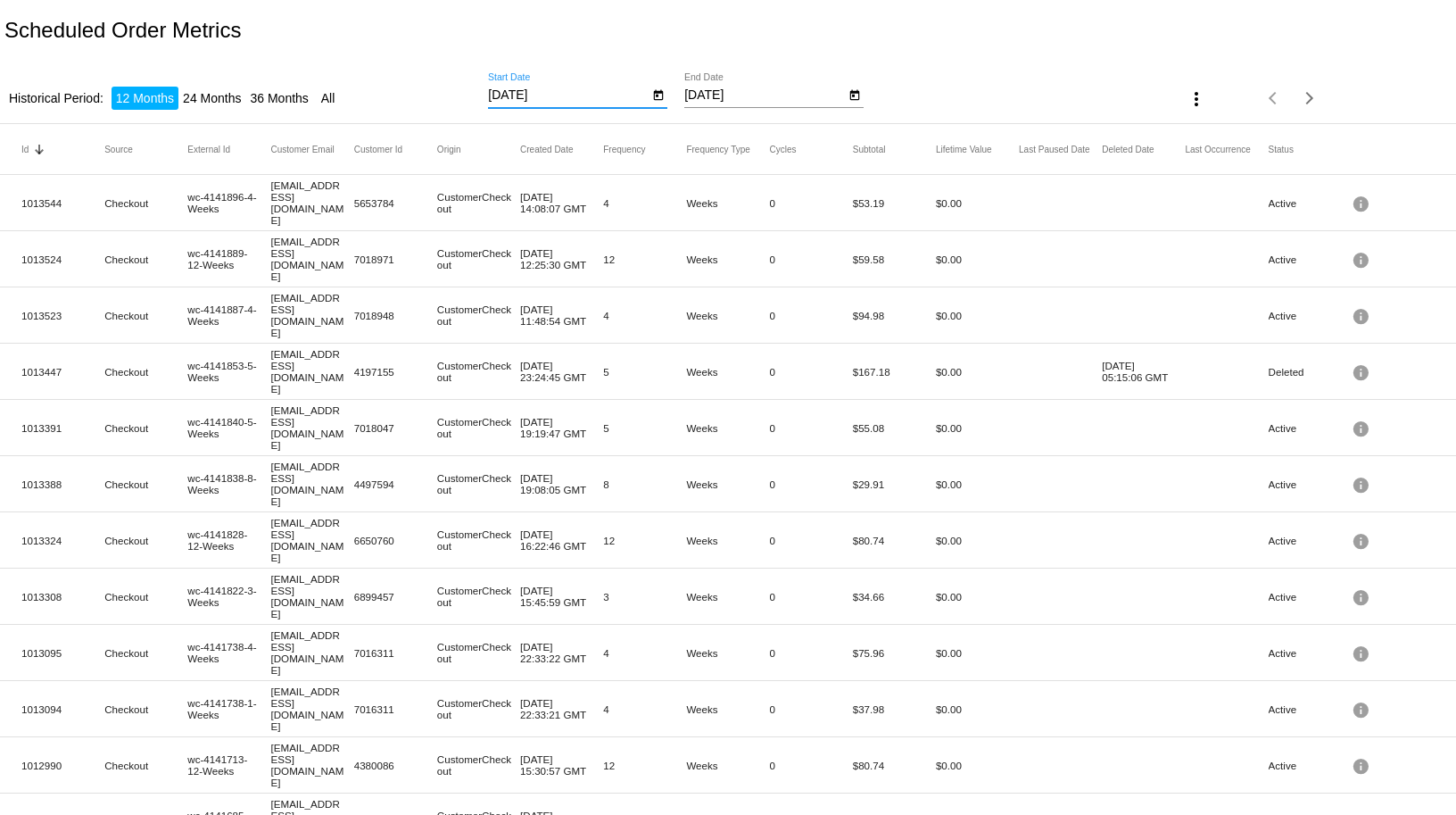
click at [514, 88] on input "8/18/2025" at bounding box center [569, 95] width 160 height 14
click at [653, 101] on icon "Open calendar" at bounding box center [659, 96] width 13 height 22
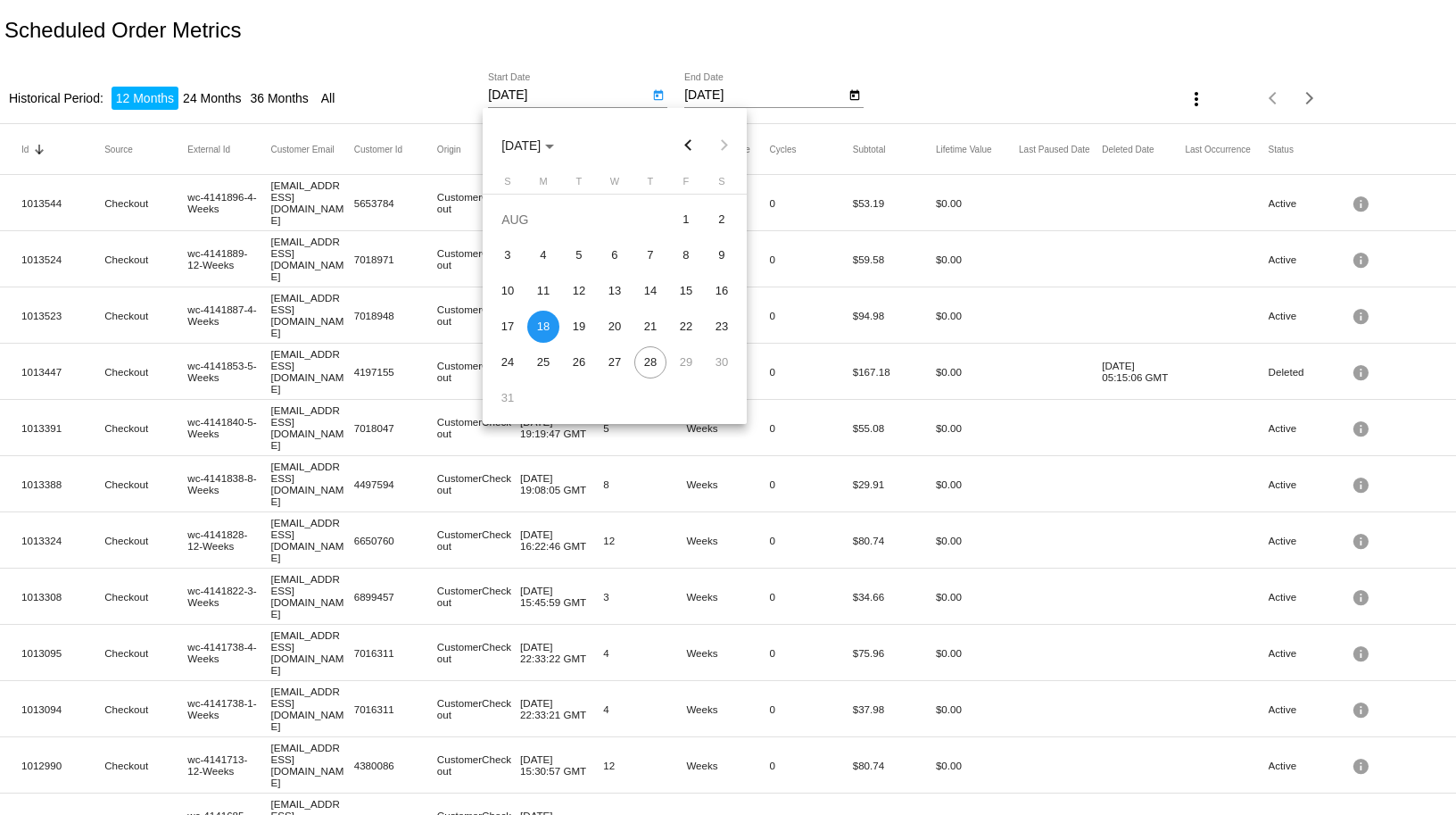
click at [690, 148] on button "Previous month" at bounding box center [689, 146] width 36 height 36
click at [553, 251] on div "2" at bounding box center [543, 255] width 32 height 32
type input "6/2/2025"
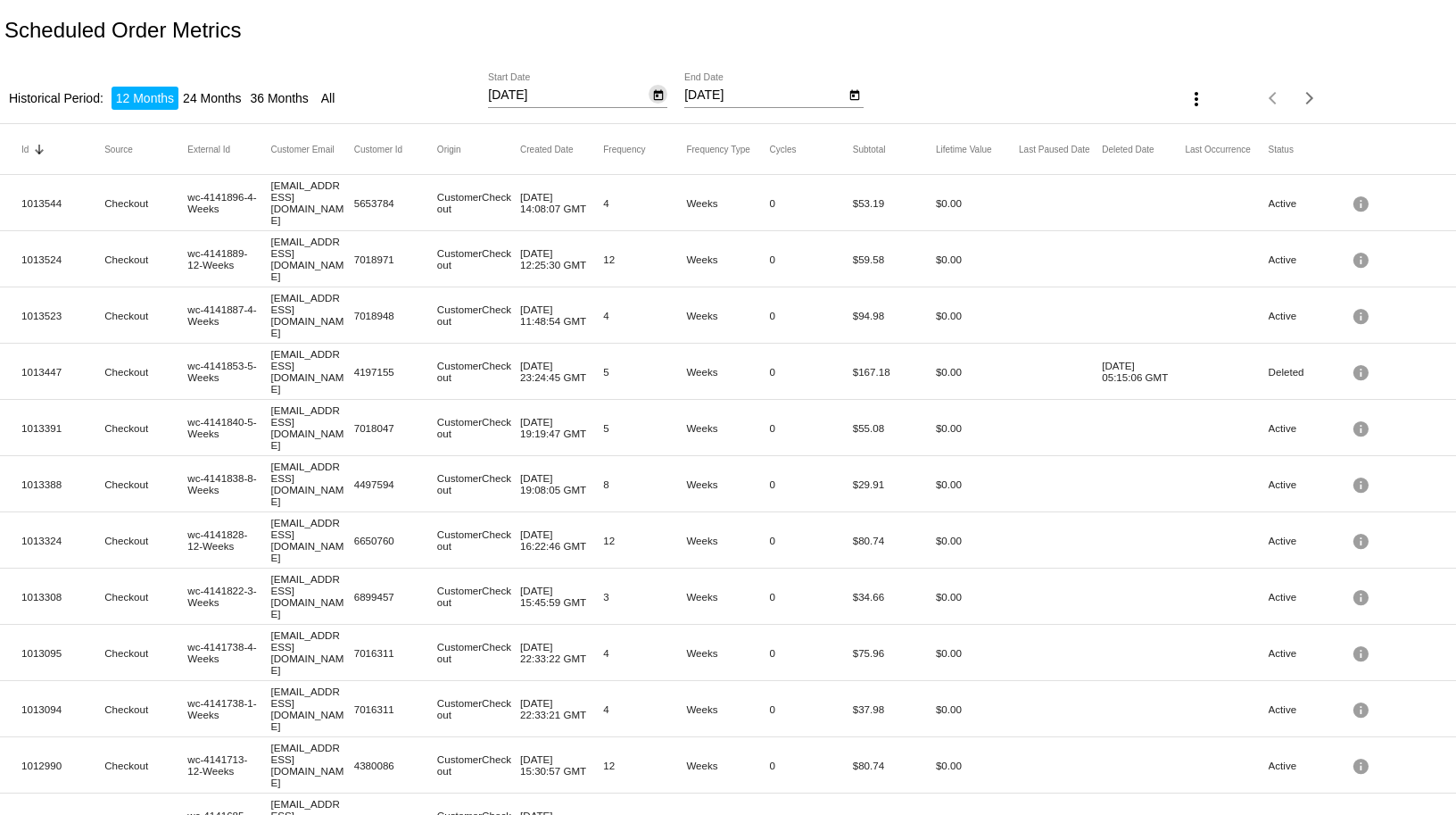
click at [851, 93] on icon "Open calendar" at bounding box center [855, 95] width 10 height 11
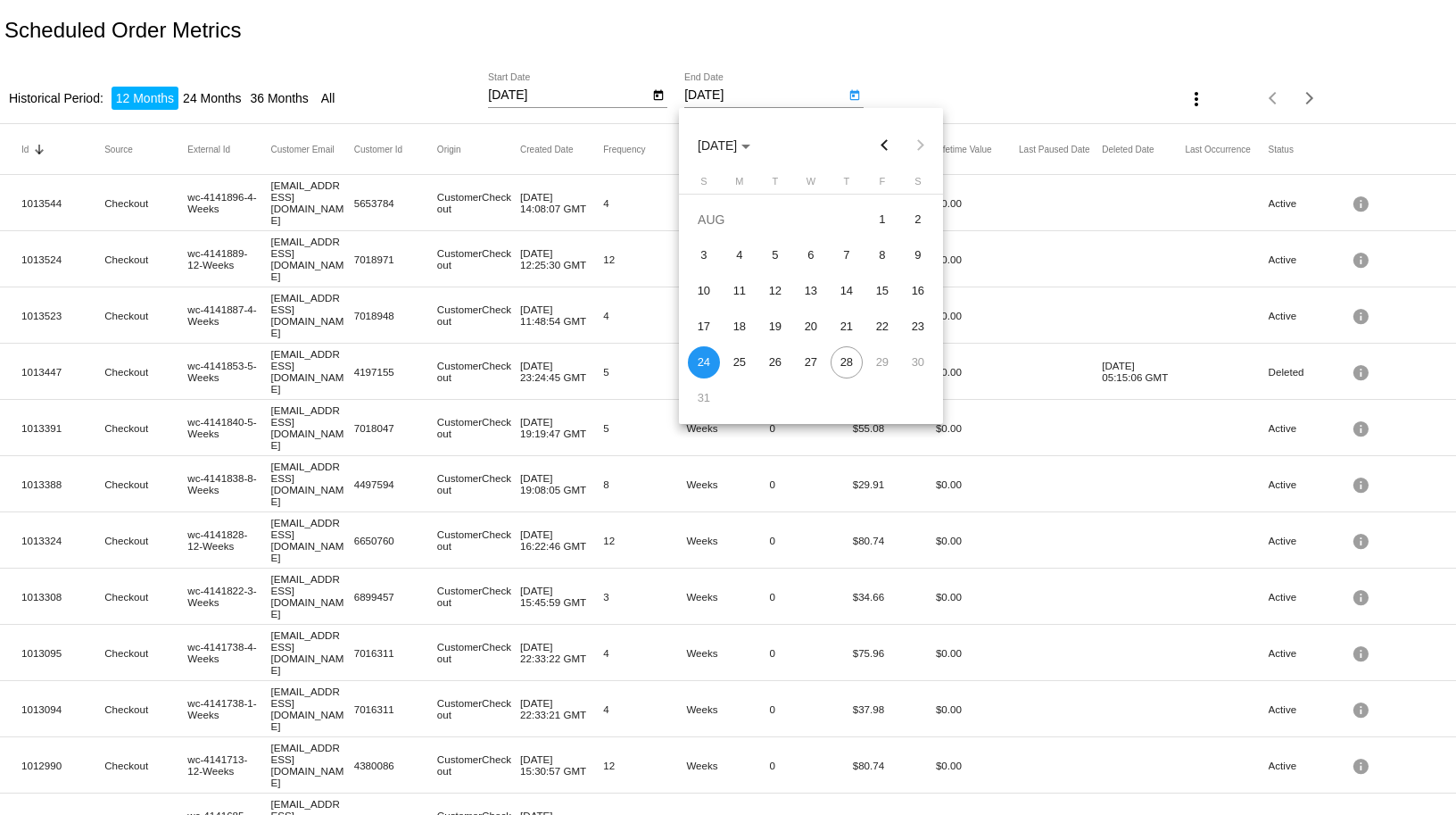
click at [878, 151] on button "Previous month" at bounding box center [885, 146] width 36 height 36
click at [879, 149] on button "Previous month" at bounding box center [885, 146] width 36 height 36
click at [710, 284] on div "8" at bounding box center [704, 291] width 32 height 32
type input "6/8/2025"
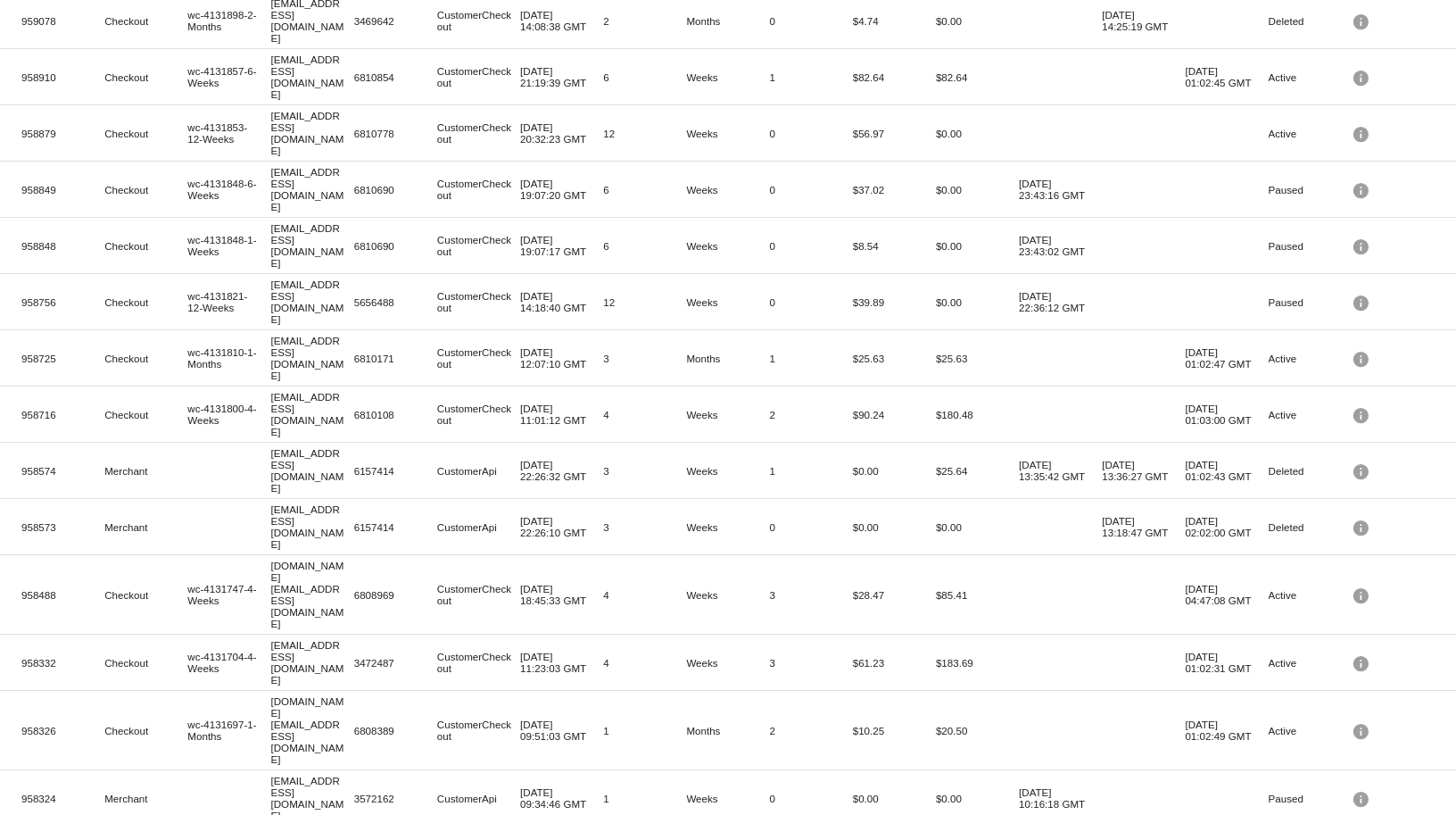
scroll to position [302, 0]
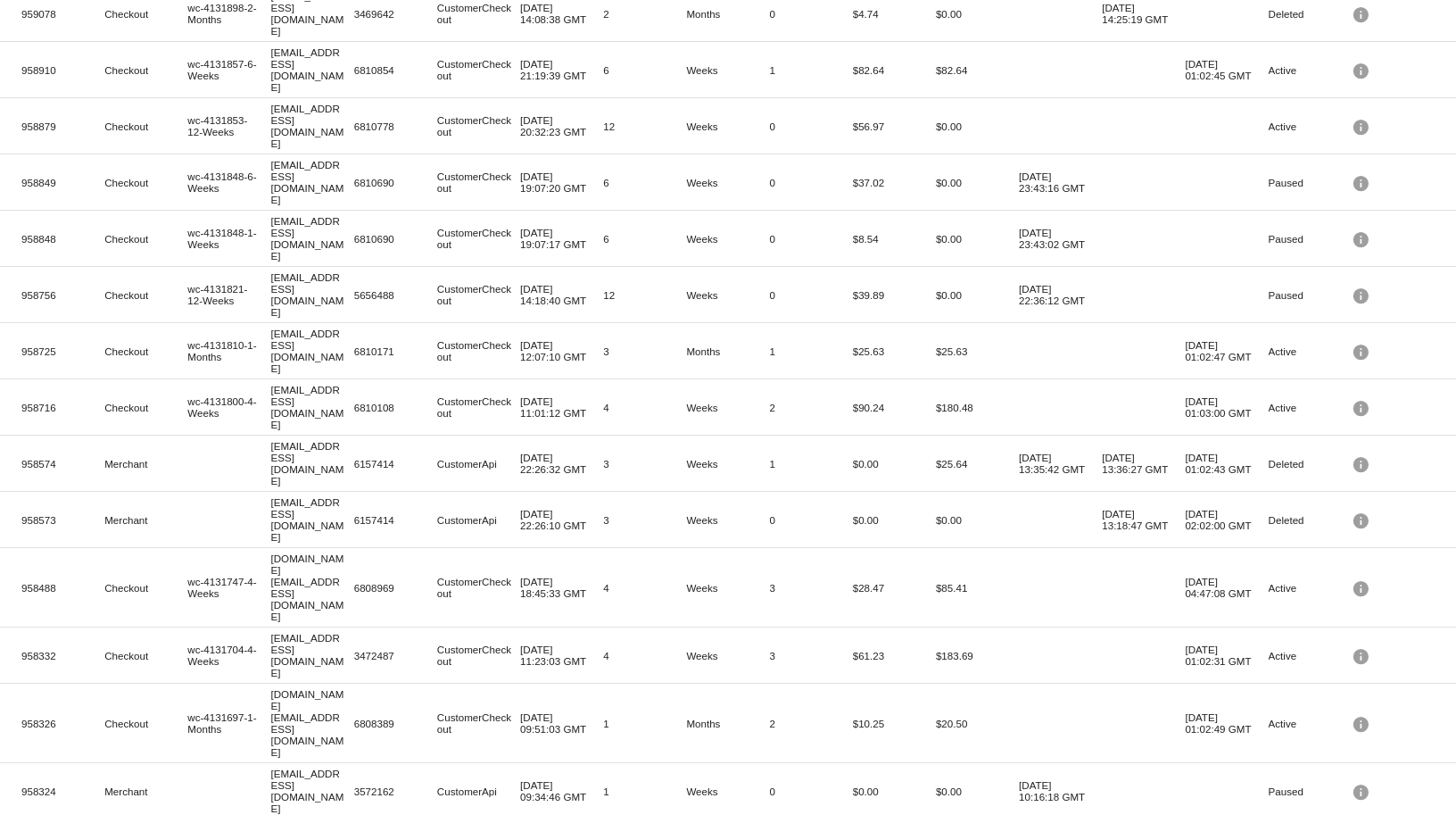
click at [1226, 777] on span "100" at bounding box center [1220, 780] width 50 height 32
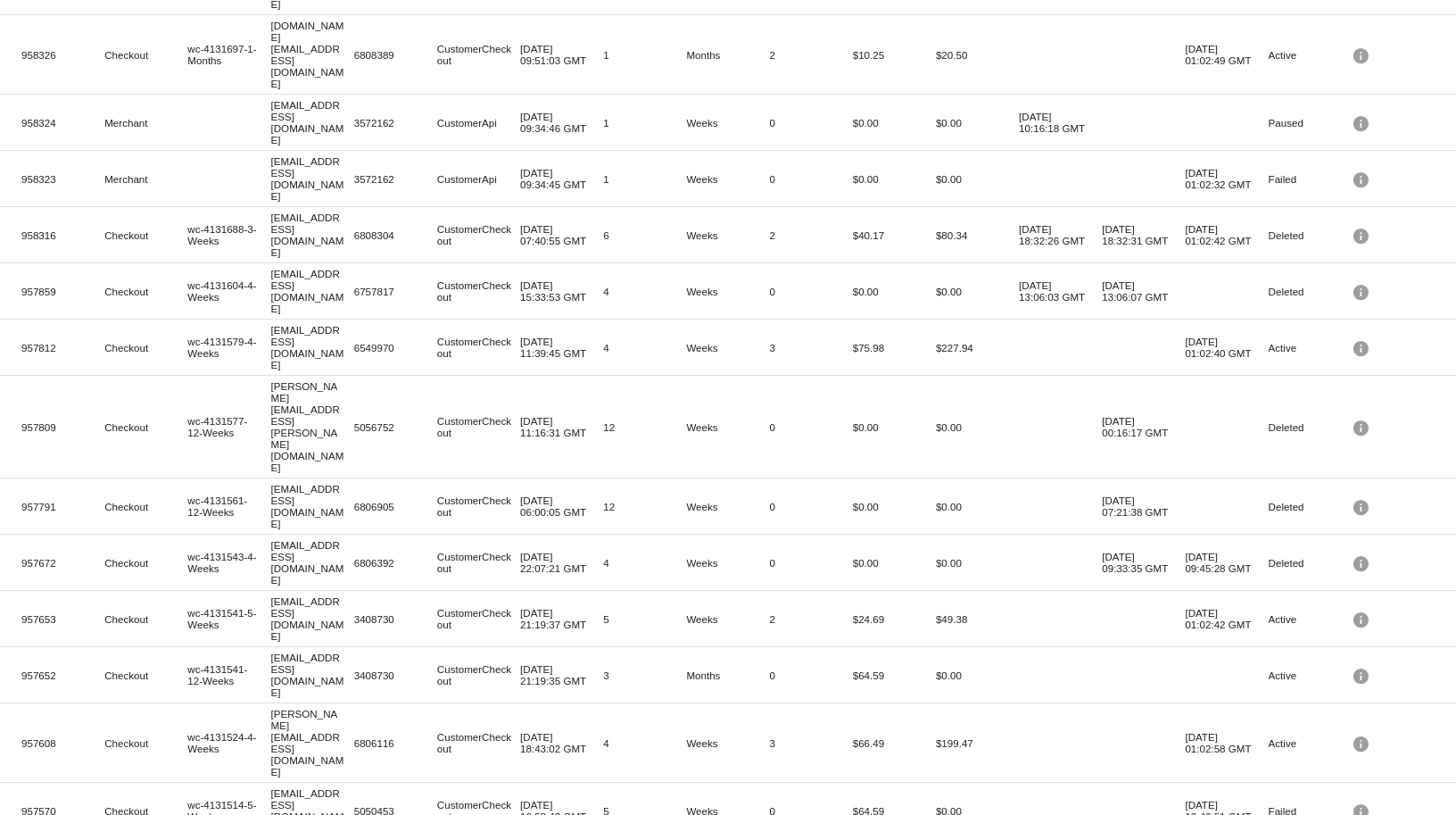
scroll to position [1177, 0]
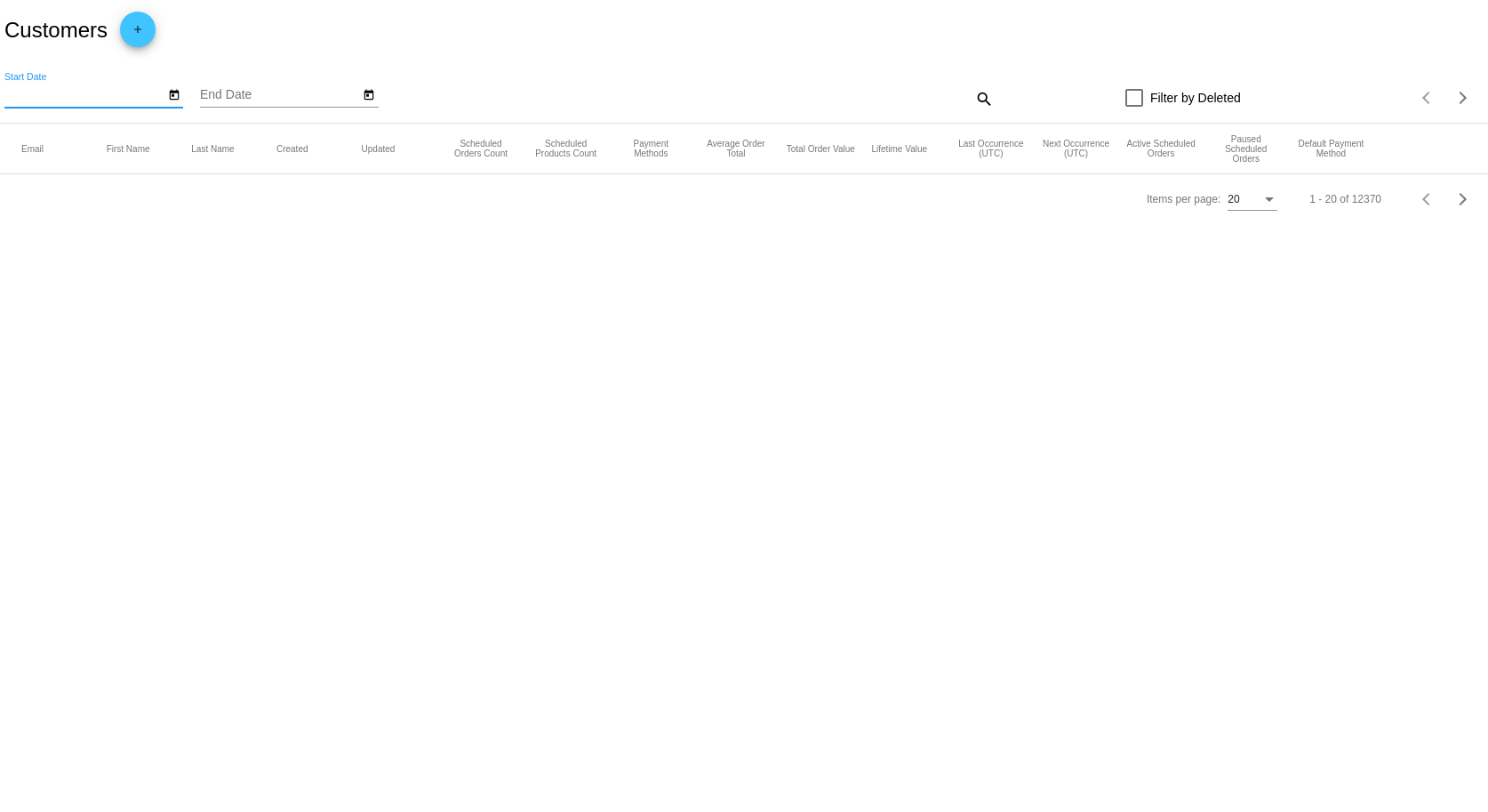
click at [115, 88] on input "Start Date" at bounding box center [85, 95] width 160 height 14
click at [172, 95] on icon "Open calendar" at bounding box center [174, 95] width 10 height 11
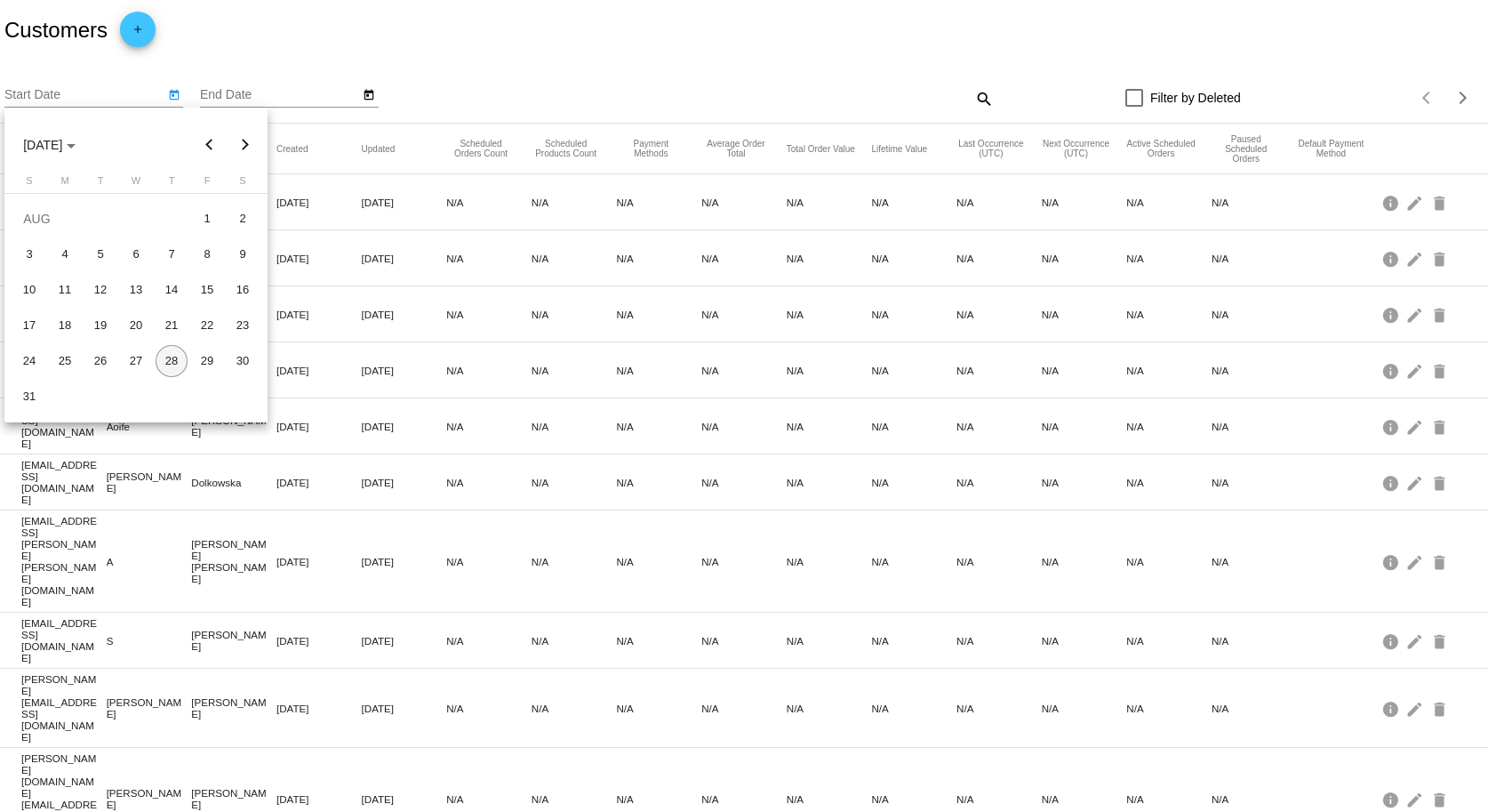
click at [210, 143] on button "Previous month" at bounding box center [210, 145] width 36 height 36
click at [244, 144] on button "Next month" at bounding box center [246, 145] width 36 height 36
click at [65, 246] on div "2" at bounding box center [65, 254] width 32 height 32
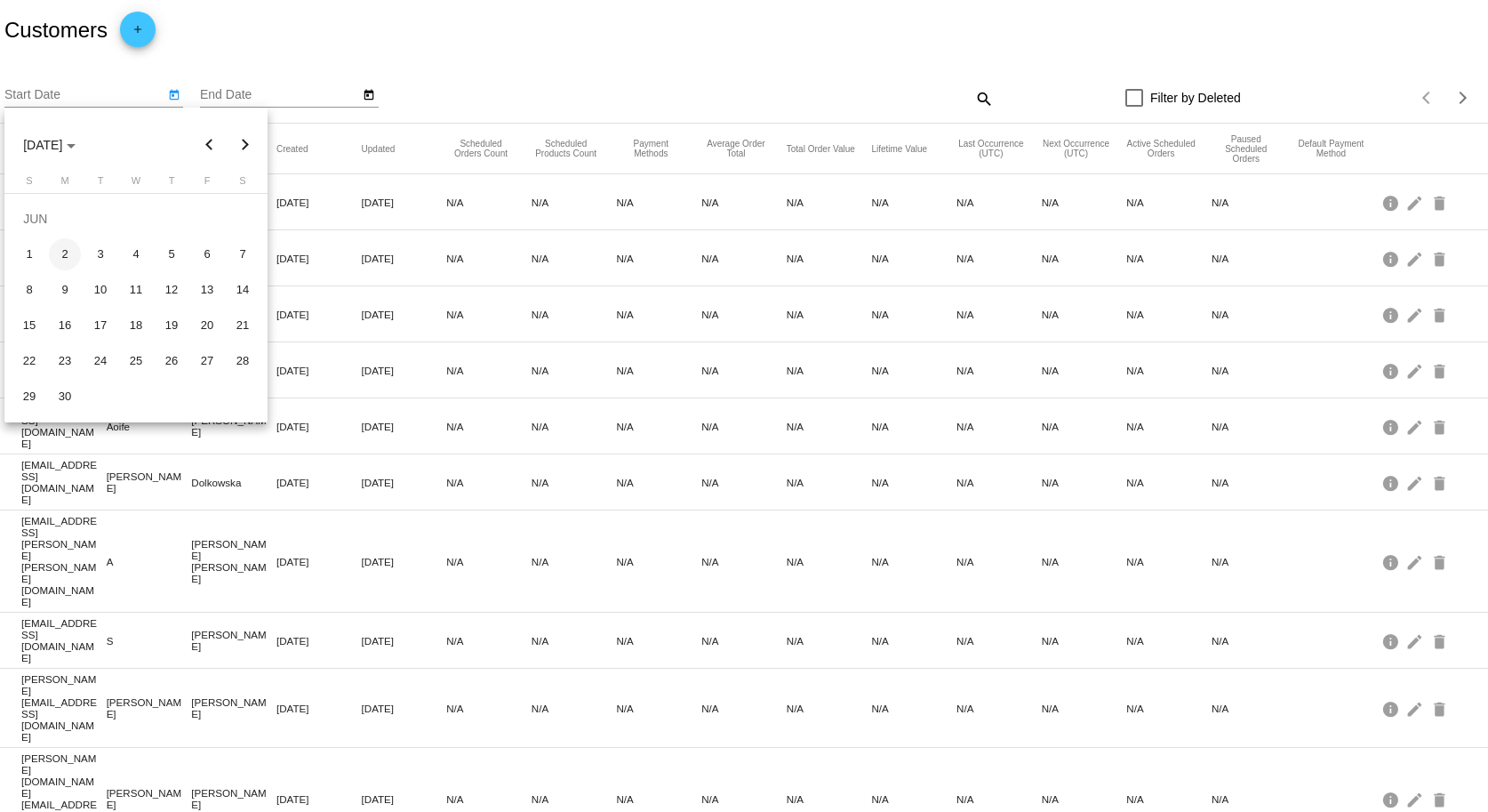
type input "6/2/2025"
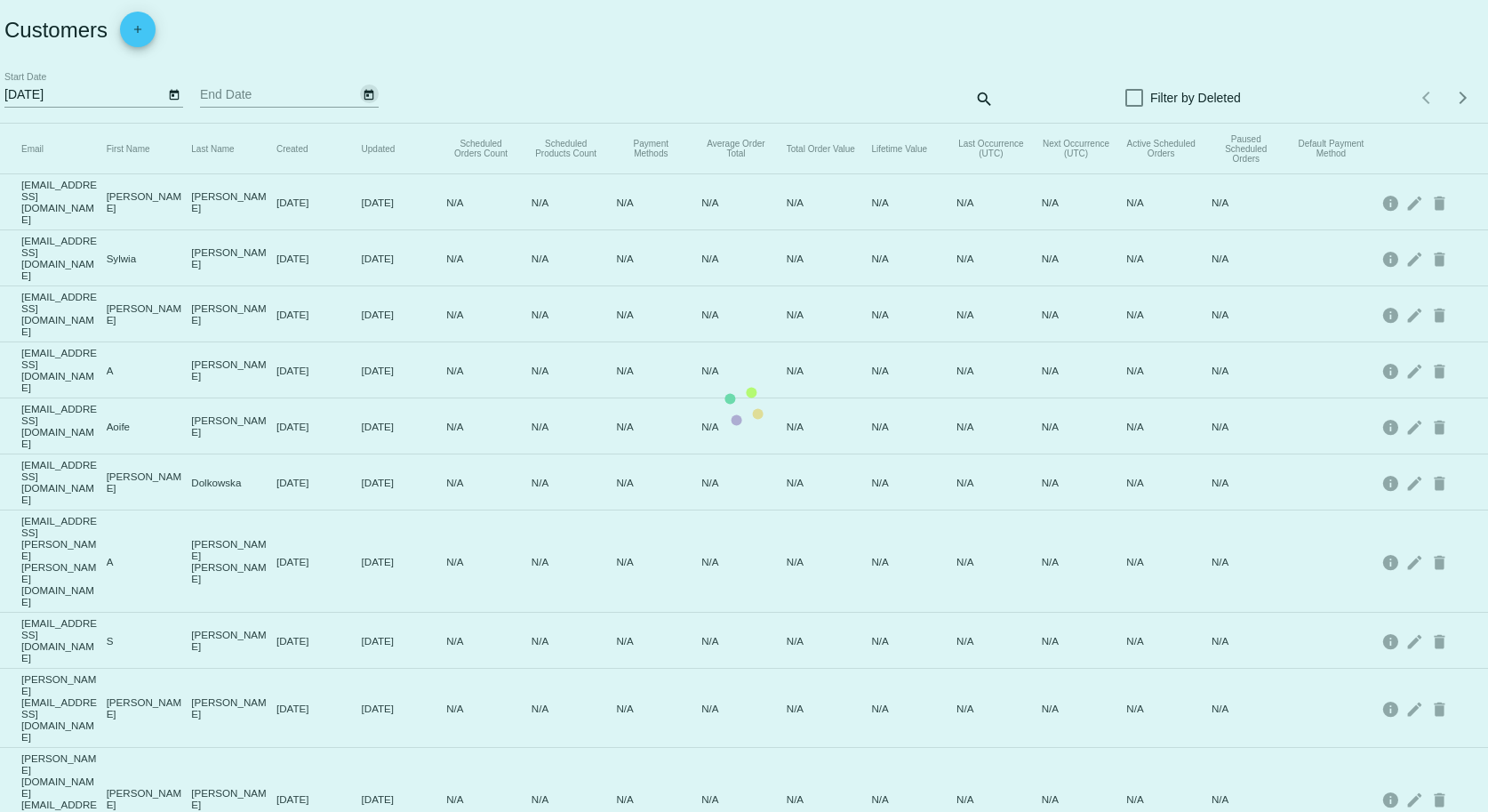
click at [366, 95] on app-dashboard-customers "Customers add 6/2/2025 Start Date End Date search Filter by Deleted Items per p…" at bounding box center [744, 759] width 1488 height 1517
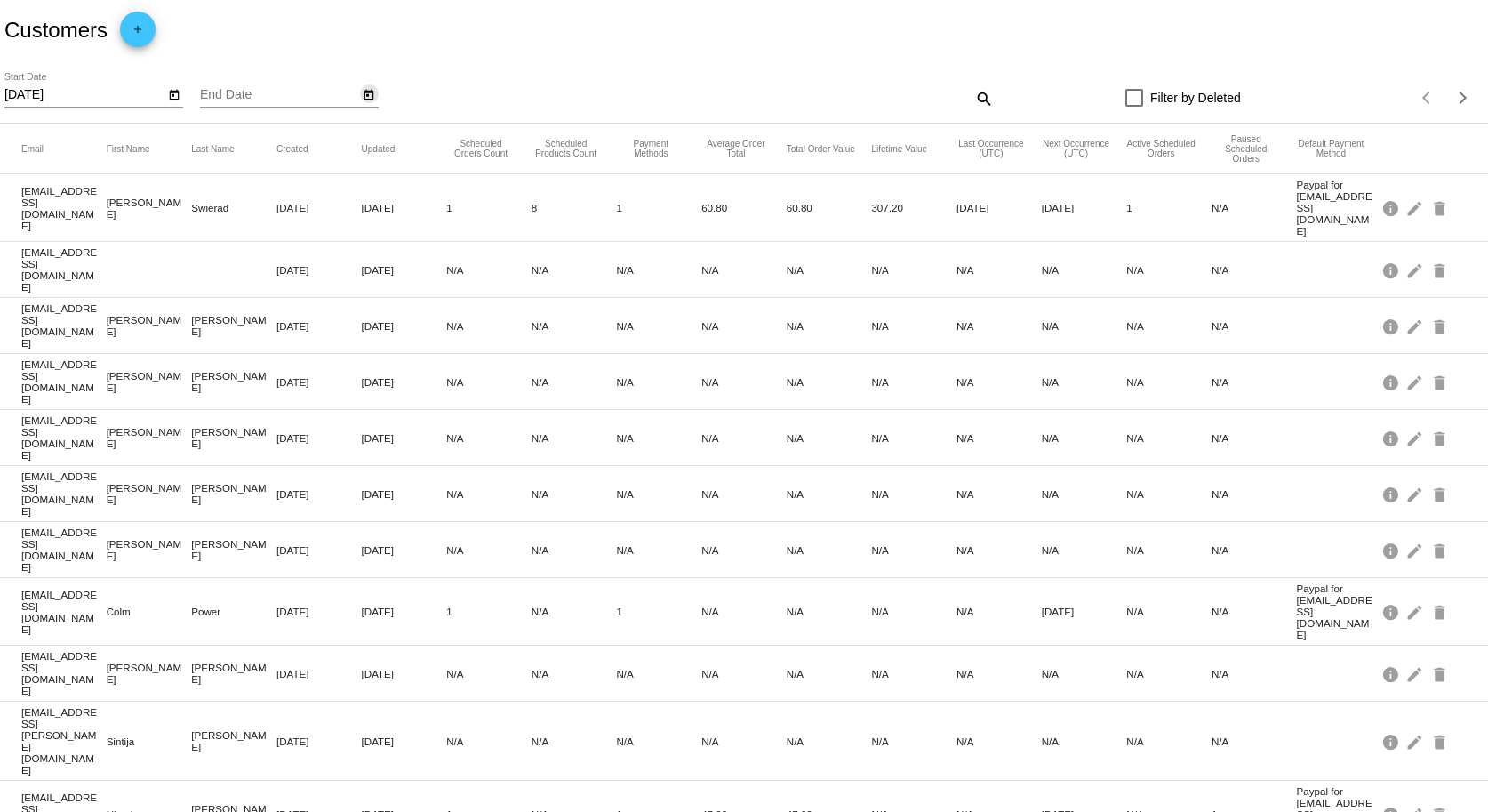
click at [373, 95] on icon "Open calendar" at bounding box center [369, 95] width 10 height 11
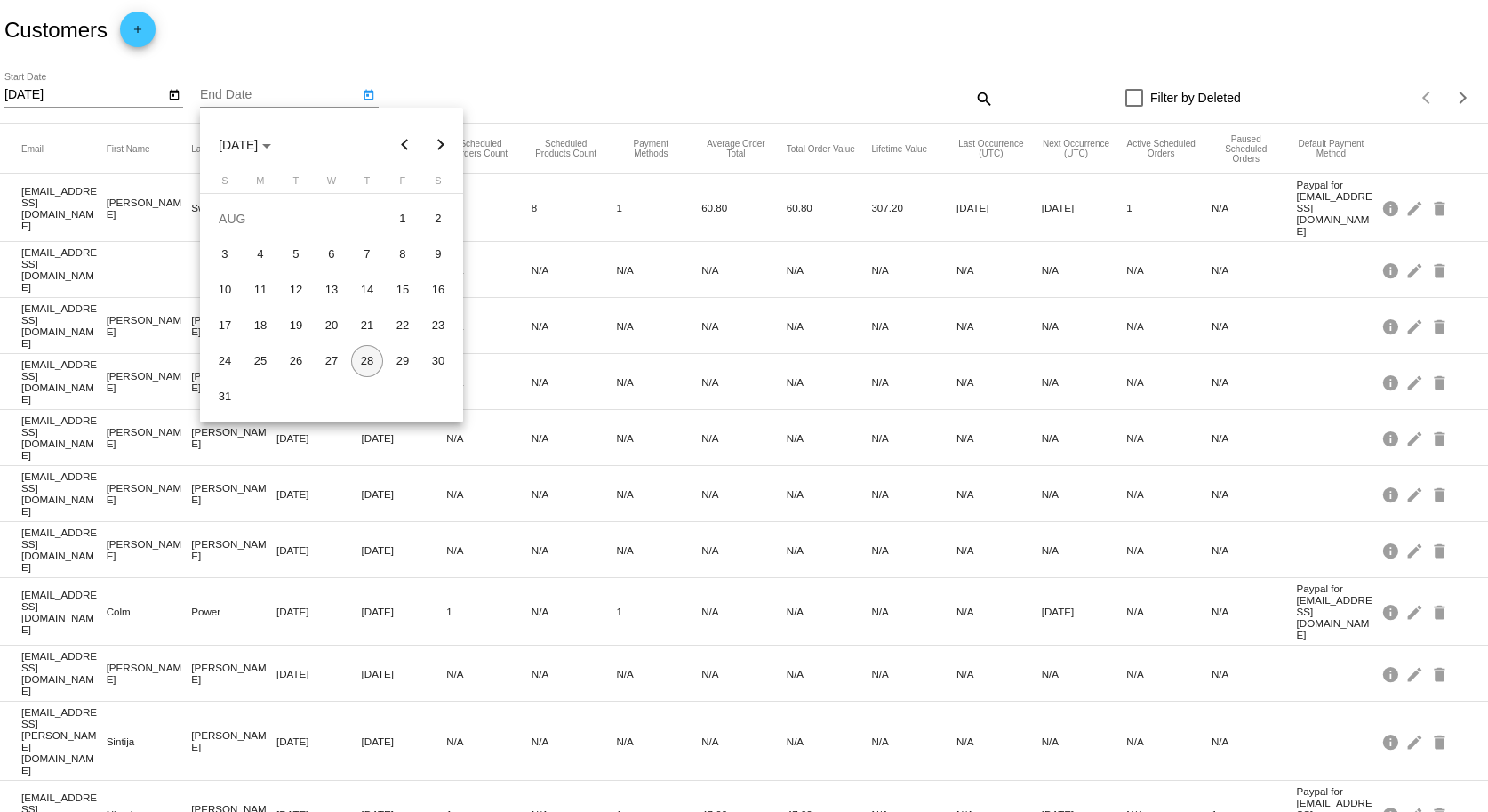
click at [402, 142] on button "Previous month" at bounding box center [406, 145] width 36 height 36
click at [221, 287] on div "8" at bounding box center [225, 290] width 32 height 32
type input "6/8/2025"
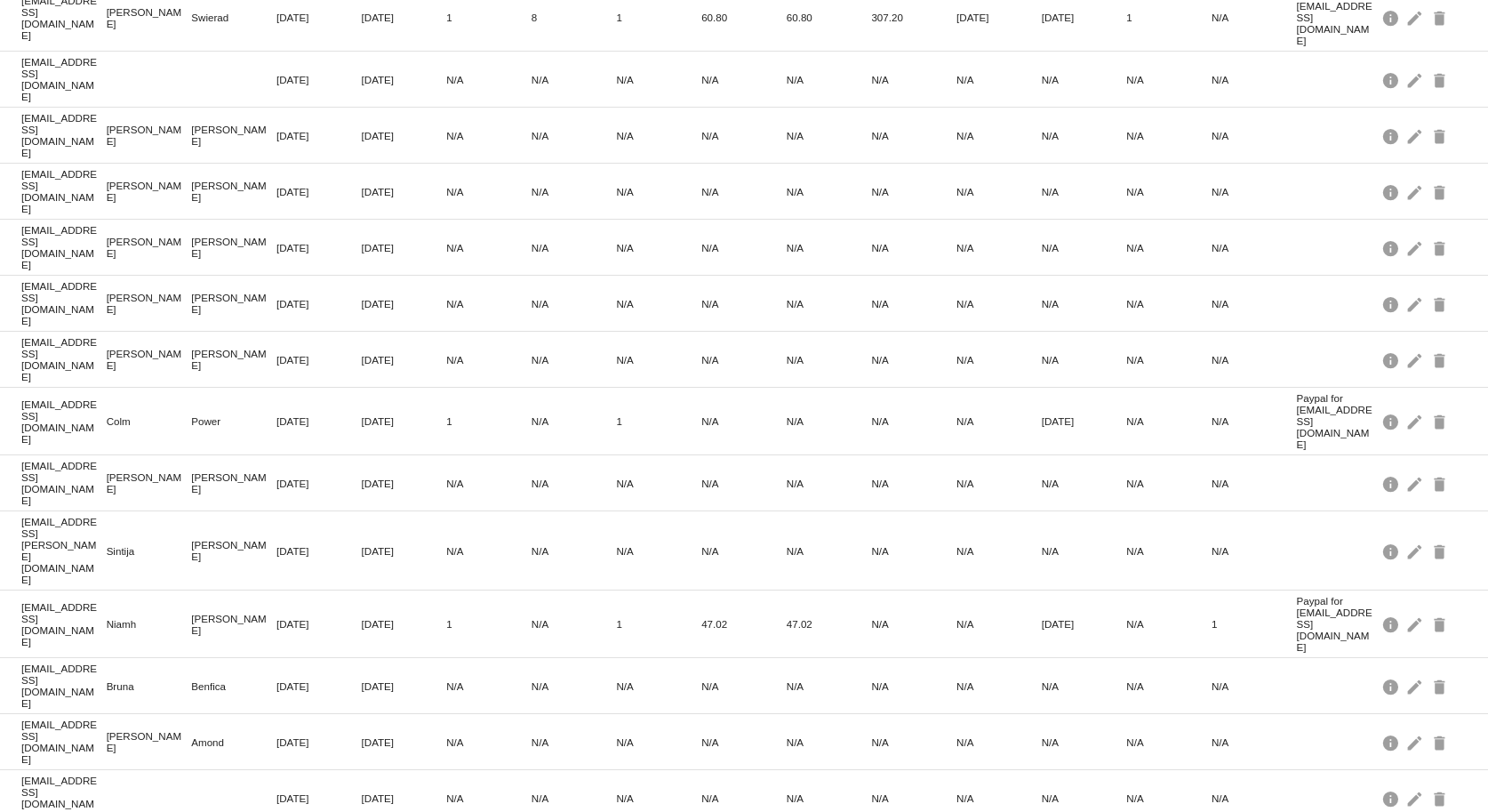
scroll to position [222, 0]
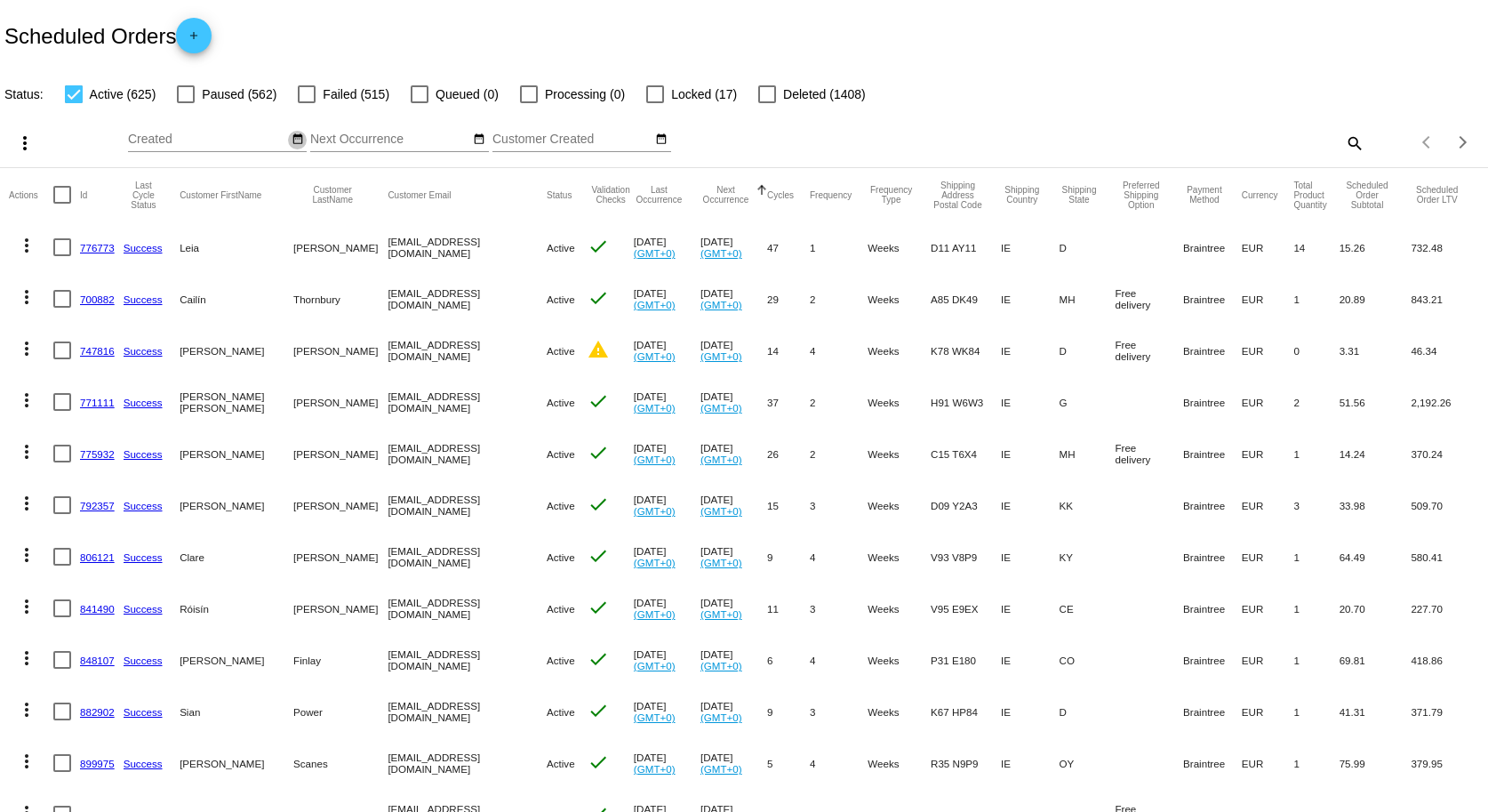
click at [296, 139] on mat-icon "date_range" at bounding box center [298, 139] width 13 height 14
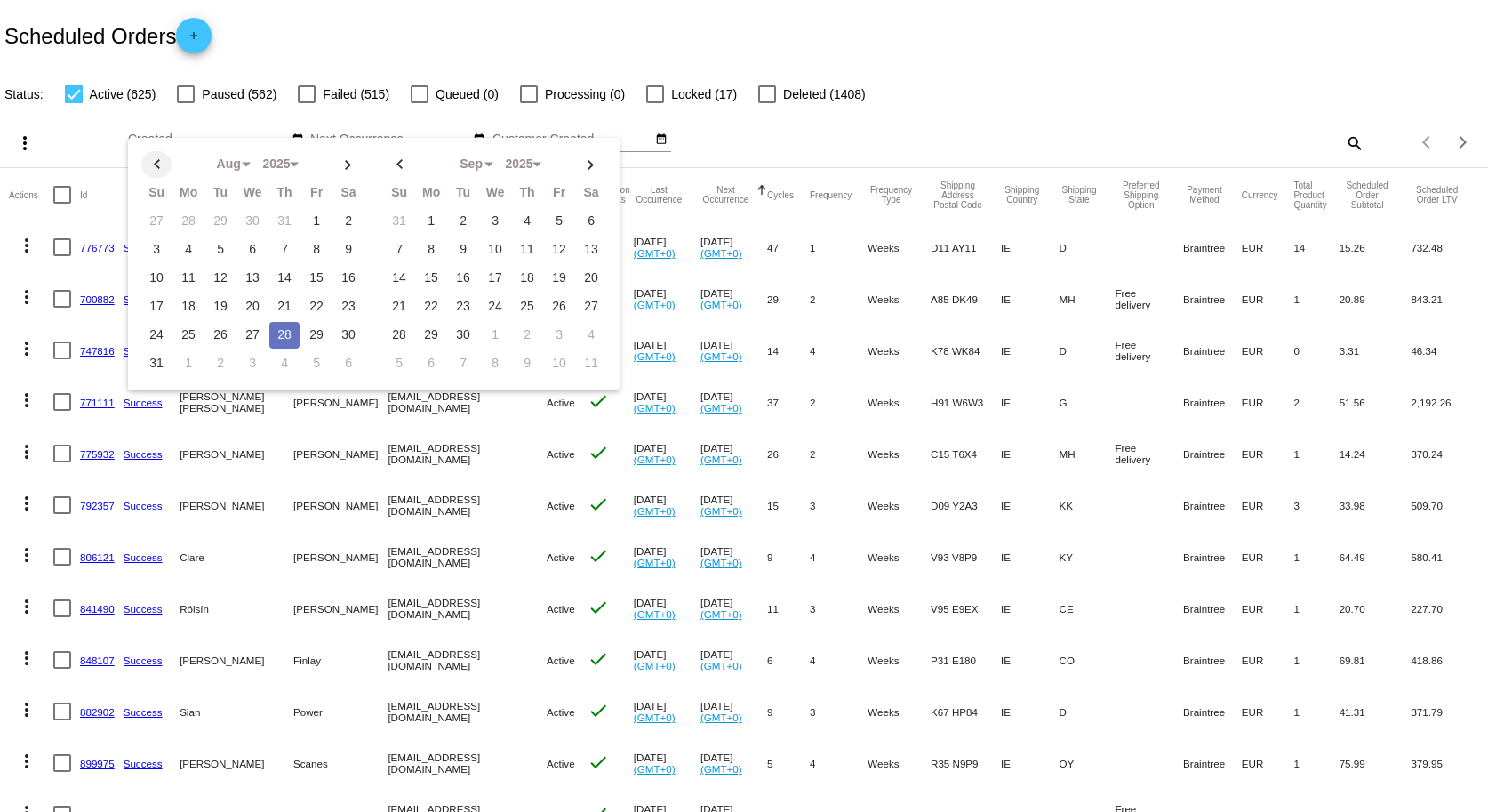
click at [156, 166] on th at bounding box center [156, 164] width 31 height 27
select select "5"
click at [182, 258] on td "2" at bounding box center [188, 250] width 31 height 27
click at [152, 274] on td "8" at bounding box center [156, 277] width 31 height 27
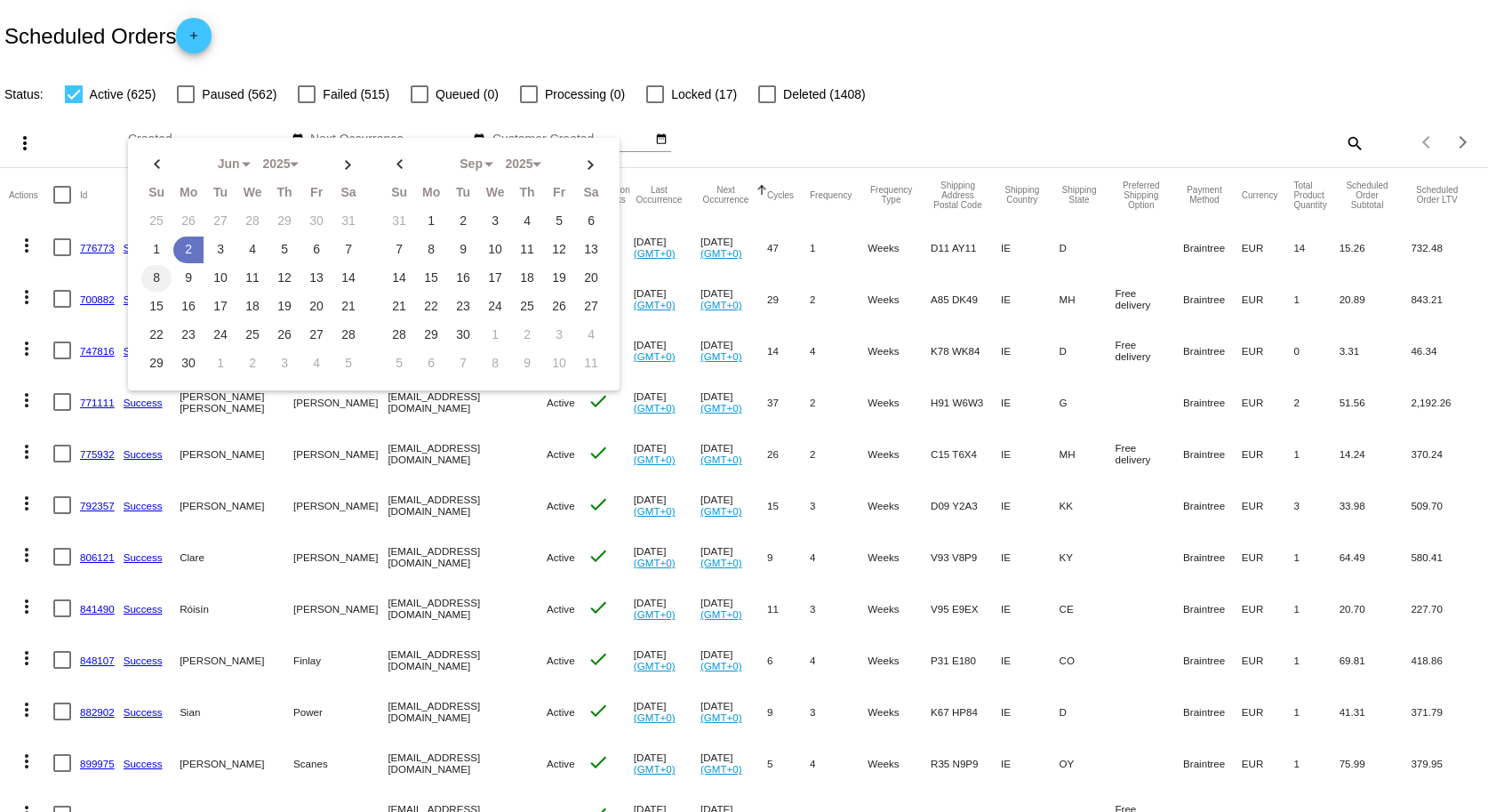
type input "[DATE] - [DATE]"
